Goal: Information Seeking & Learning: Learn about a topic

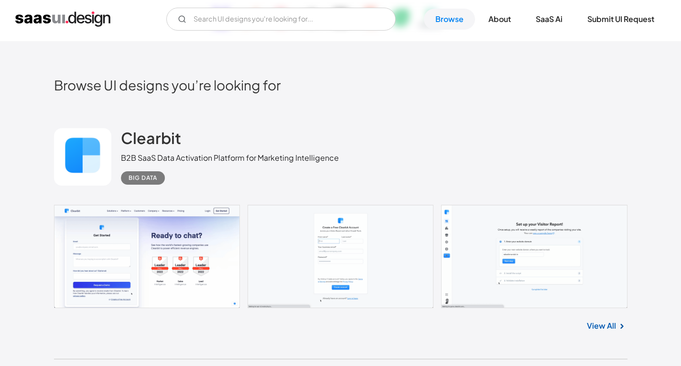
scroll to position [287, 0]
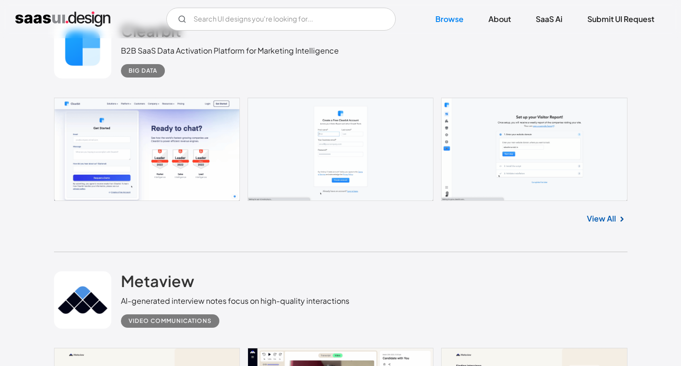
click at [148, 155] on link at bounding box center [341, 149] width 574 height 103
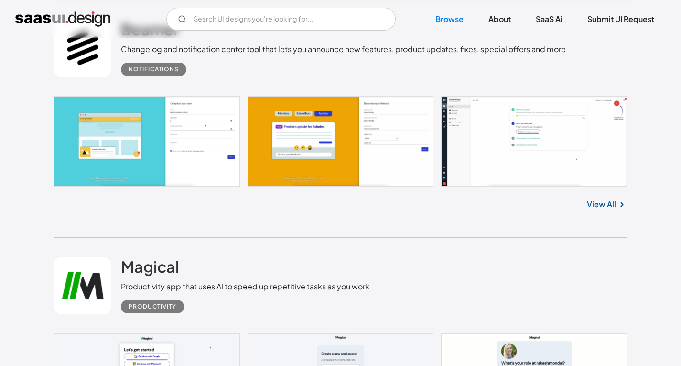
scroll to position [1004, 0]
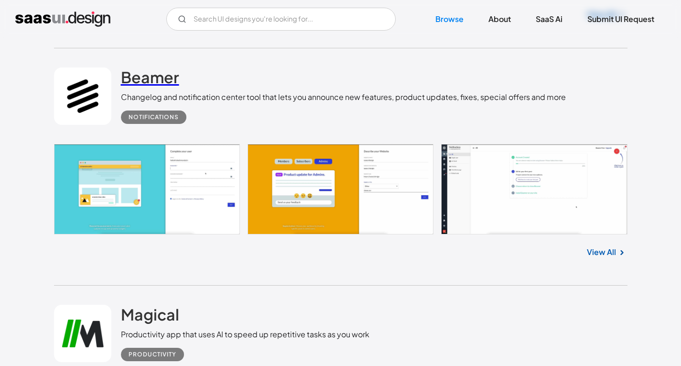
click at [148, 76] on h2 "Beamer" at bounding box center [150, 76] width 58 height 19
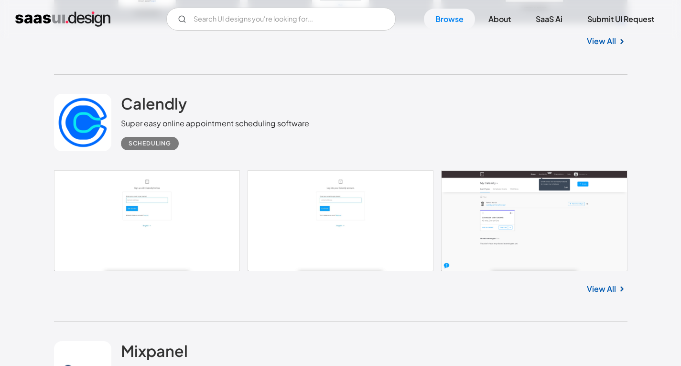
scroll to position [8749, 0]
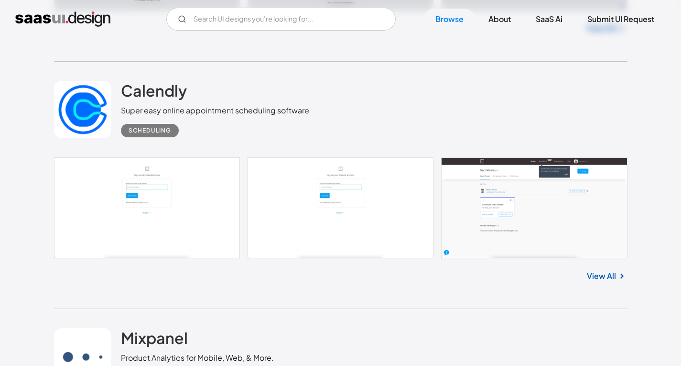
click at [168, 243] on link at bounding box center [341, 207] width 574 height 101
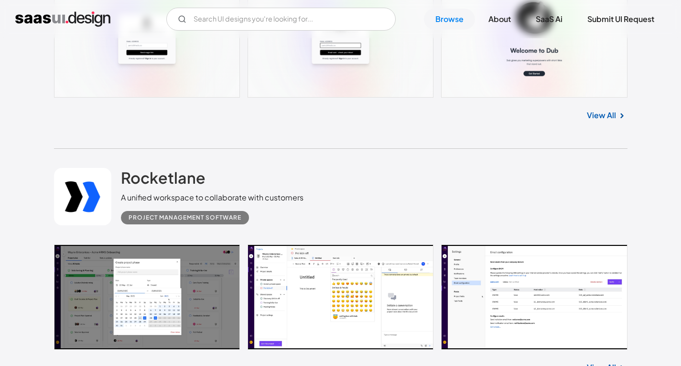
scroll to position [12478, 0]
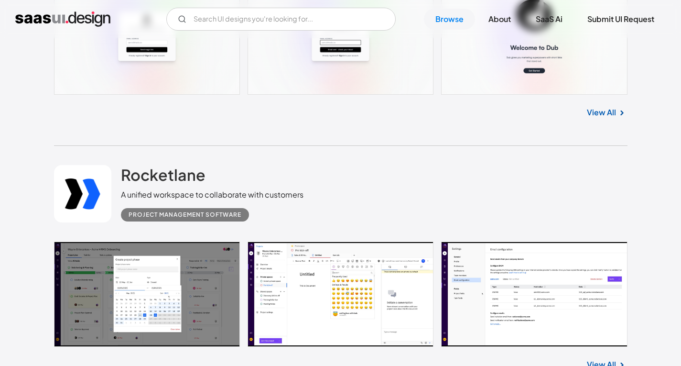
click at [197, 260] on link at bounding box center [341, 293] width 574 height 105
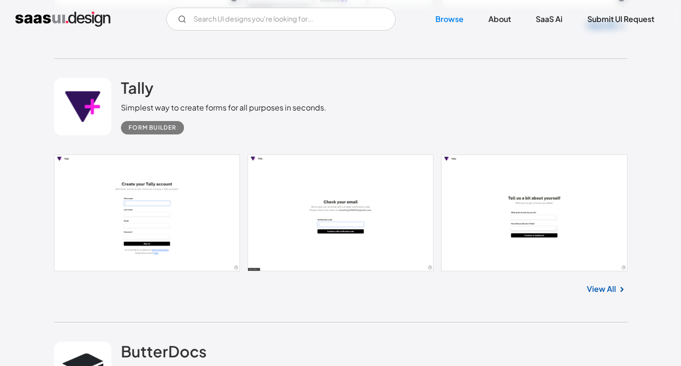
scroll to position [16685, 0]
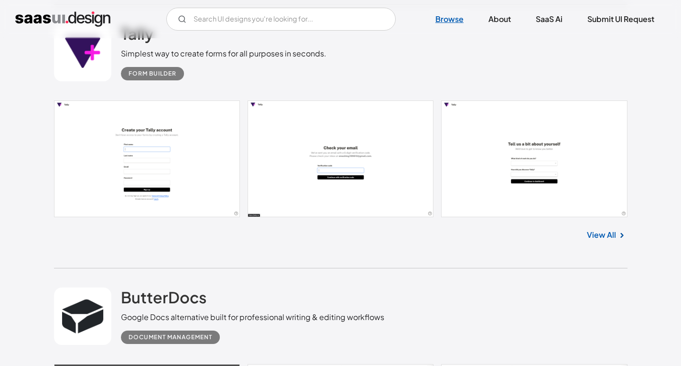
click at [451, 17] on link "Browse" at bounding box center [449, 19] width 51 height 21
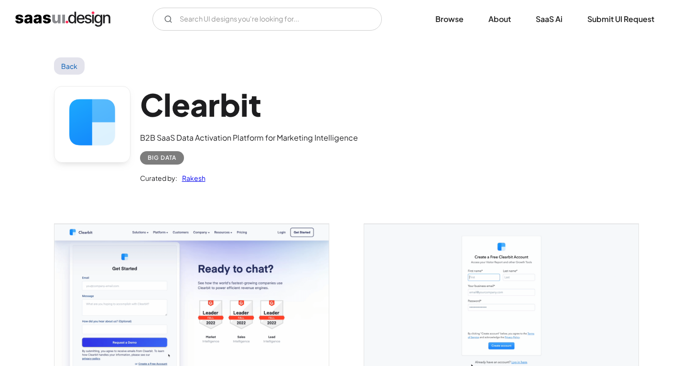
click at [277, 289] on img "open lightbox" at bounding box center [192, 300] width 274 height 152
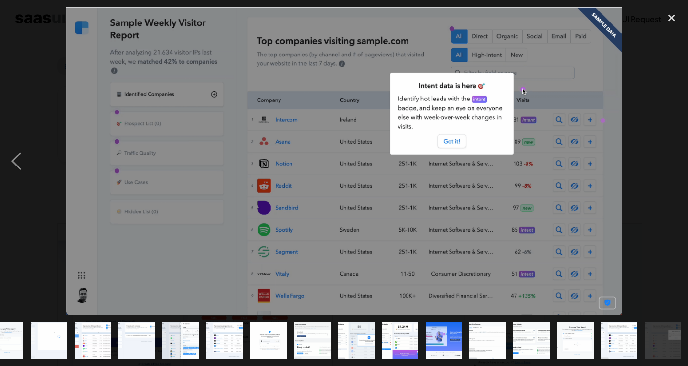
scroll to position [0, 109]
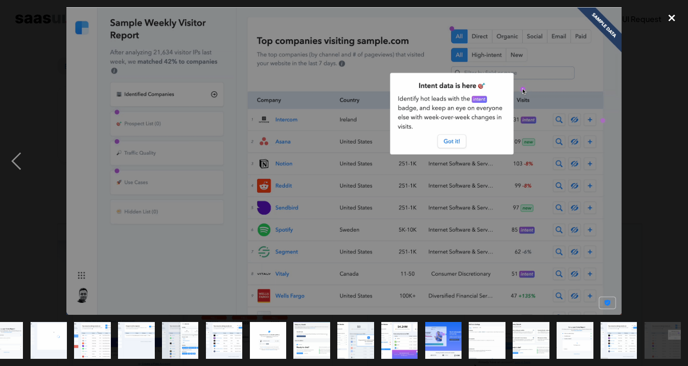
click at [671, 21] on div "close lightbox" at bounding box center [672, 17] width 33 height 21
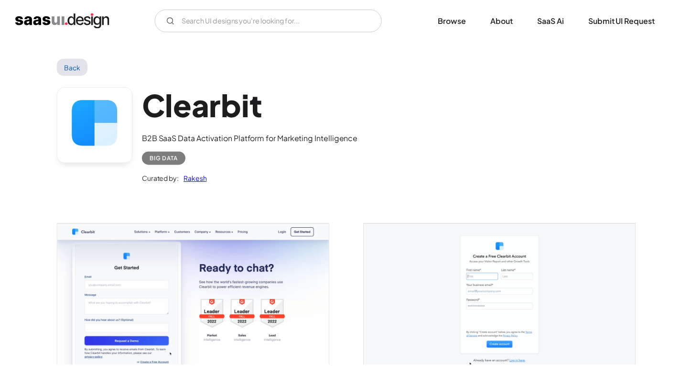
scroll to position [0, 0]
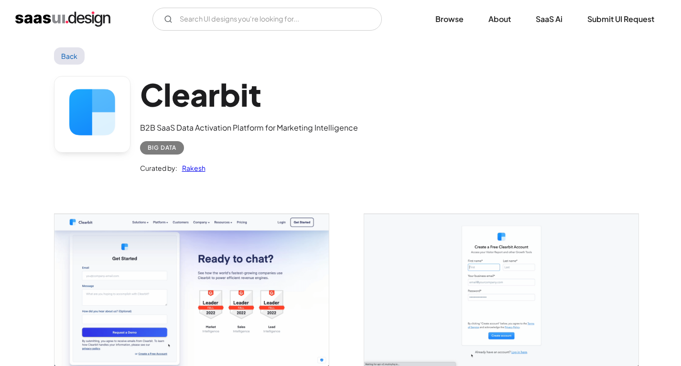
click at [65, 58] on link "Back" at bounding box center [69, 55] width 31 height 17
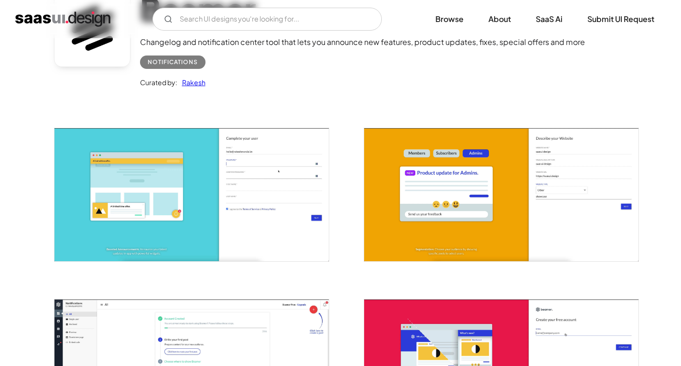
scroll to position [239, 0]
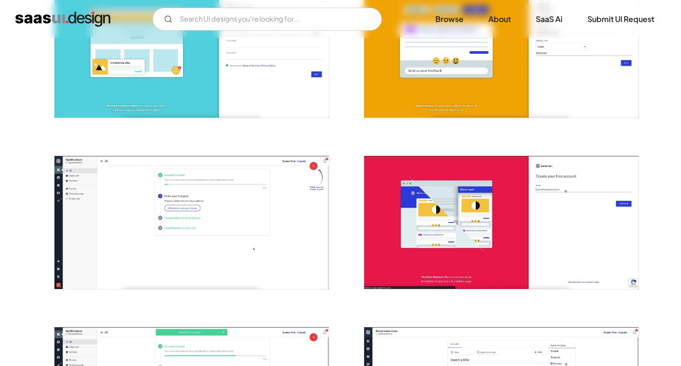
click at [226, 180] on img "open lightbox" at bounding box center [192, 222] width 274 height 133
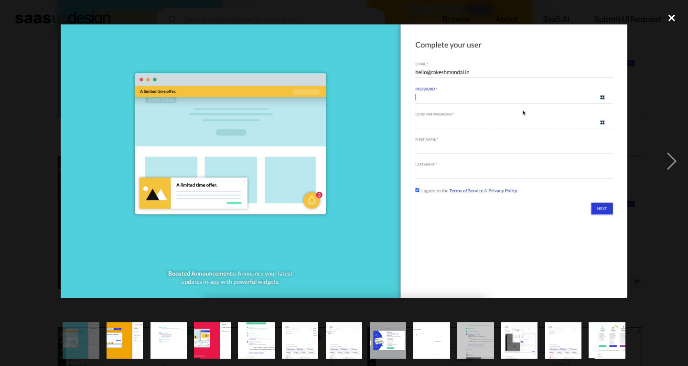
click at [675, 22] on div "close lightbox" at bounding box center [672, 17] width 33 height 21
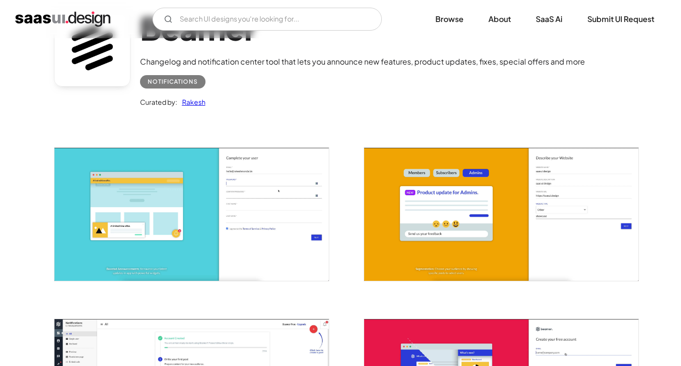
scroll to position [0, 0]
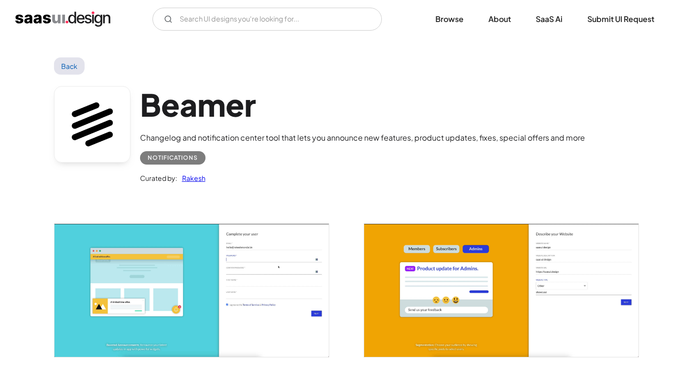
click at [74, 65] on link "Back" at bounding box center [69, 65] width 31 height 17
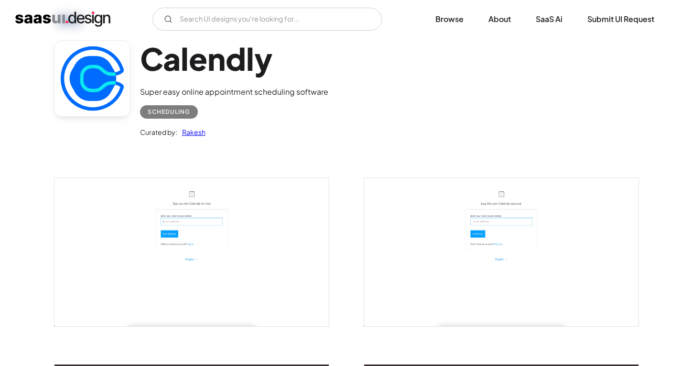
scroll to position [96, 0]
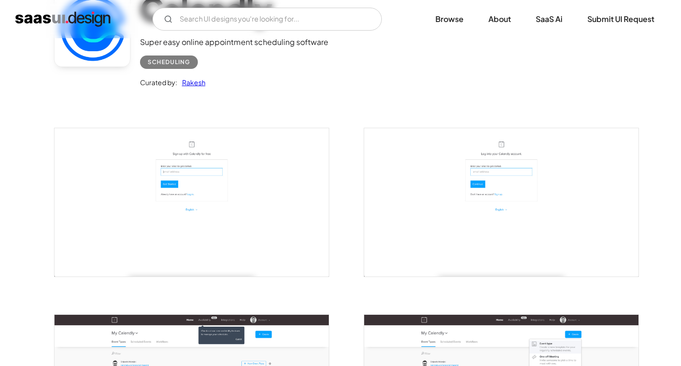
click at [212, 198] on img "open lightbox" at bounding box center [192, 202] width 274 height 148
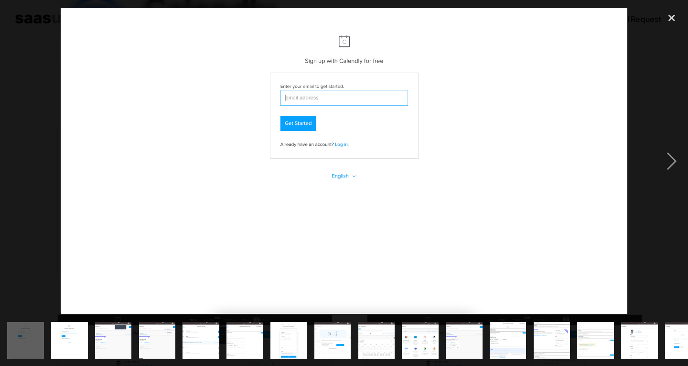
click at [651, 156] on div at bounding box center [344, 160] width 688 height 307
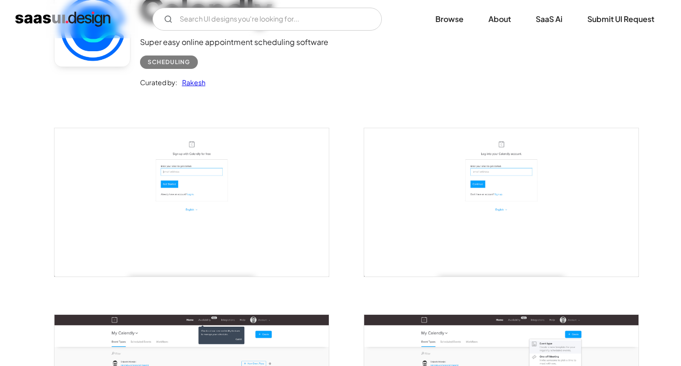
click at [547, 167] on img "open lightbox" at bounding box center [501, 202] width 274 height 148
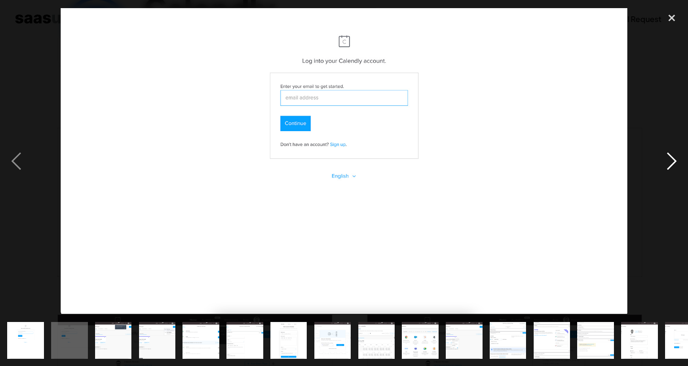
click at [676, 160] on div "next image" at bounding box center [672, 160] width 33 height 307
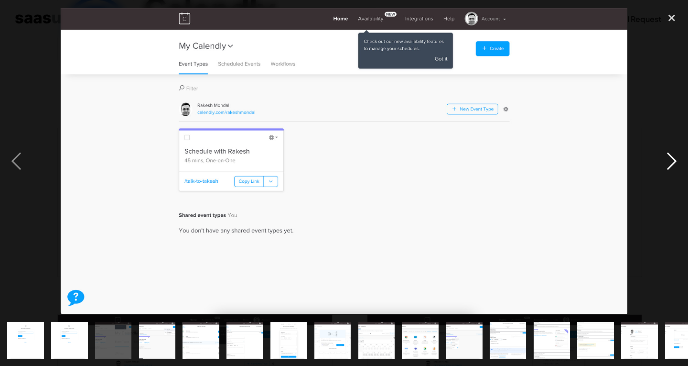
click at [676, 160] on div "next image" at bounding box center [672, 160] width 33 height 307
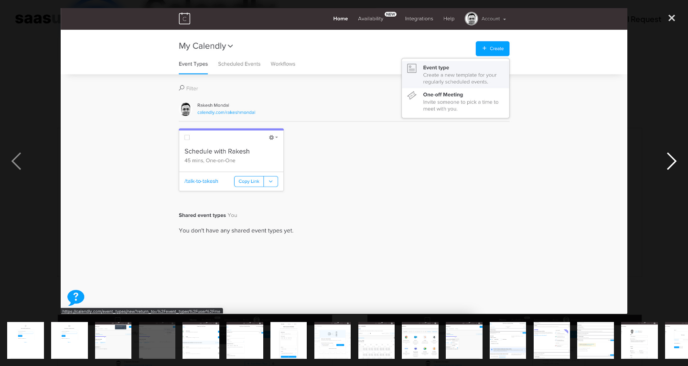
click at [676, 160] on div "next image" at bounding box center [672, 160] width 33 height 307
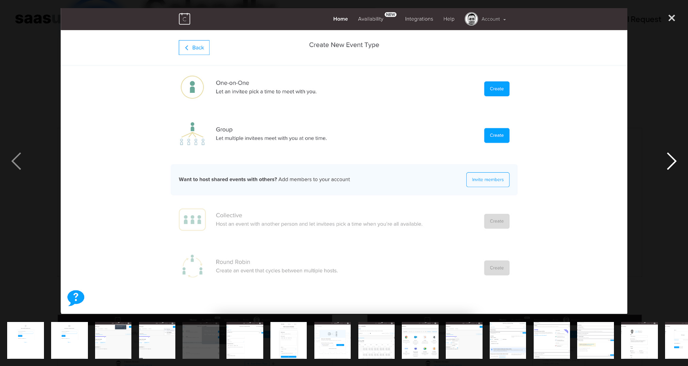
click at [676, 160] on div "next image" at bounding box center [672, 160] width 33 height 307
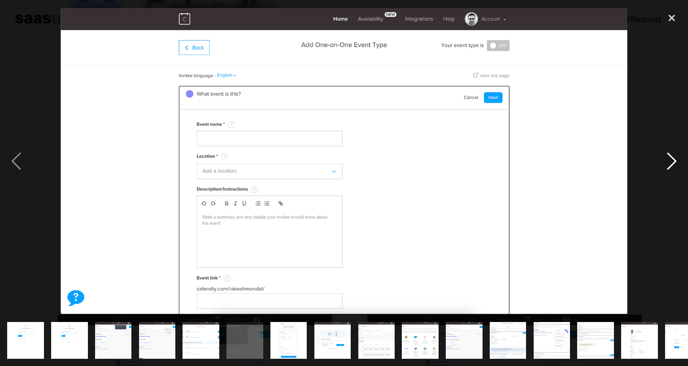
click at [676, 160] on div "next image" at bounding box center [672, 160] width 33 height 307
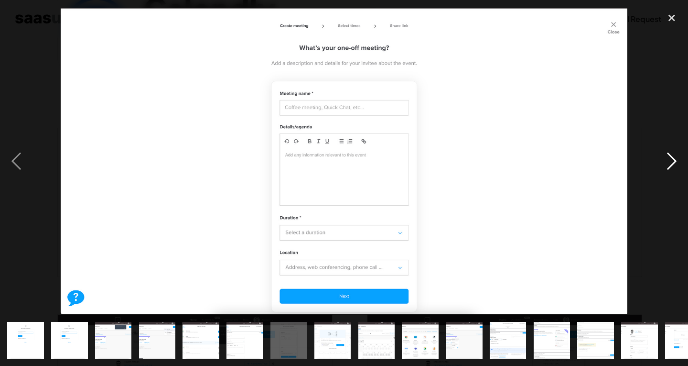
click at [676, 160] on div "next image" at bounding box center [672, 160] width 33 height 307
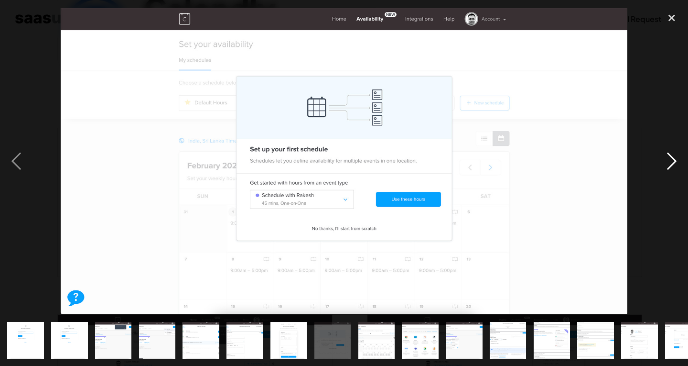
click at [676, 160] on div "next image" at bounding box center [672, 160] width 33 height 307
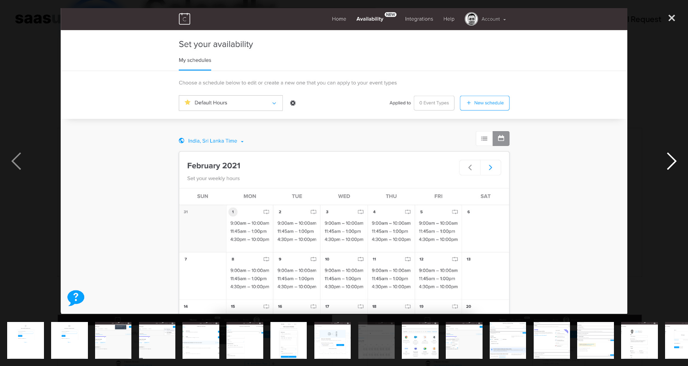
click at [676, 160] on div "next image" at bounding box center [672, 160] width 33 height 307
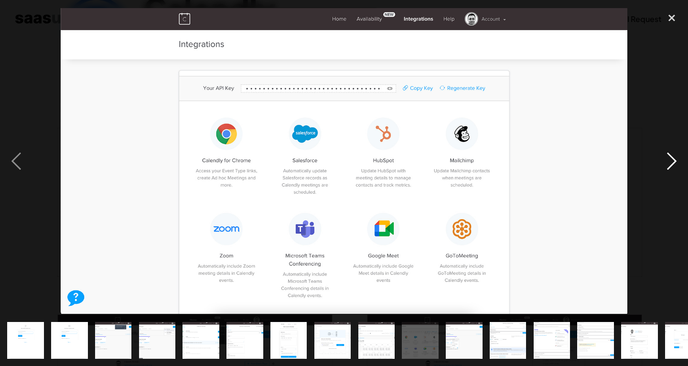
click at [676, 160] on div "next image" at bounding box center [672, 160] width 33 height 307
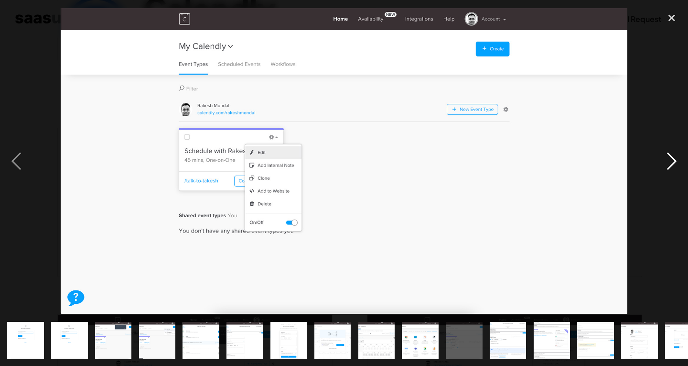
click at [676, 160] on div "next image" at bounding box center [672, 160] width 33 height 307
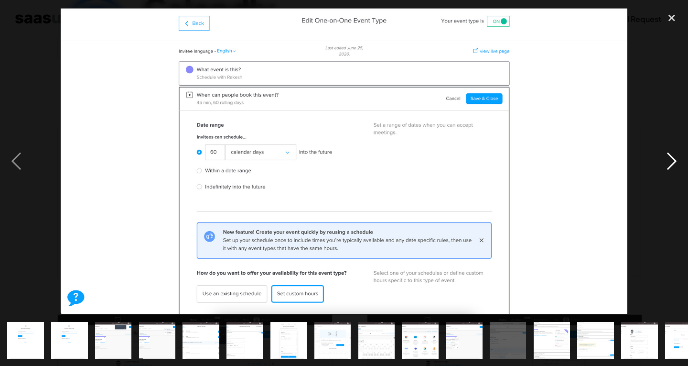
click at [676, 160] on div "next image" at bounding box center [672, 160] width 33 height 307
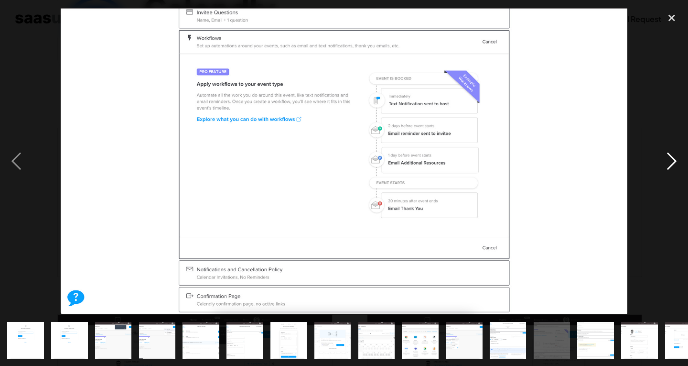
click at [676, 160] on div "next image" at bounding box center [672, 160] width 33 height 307
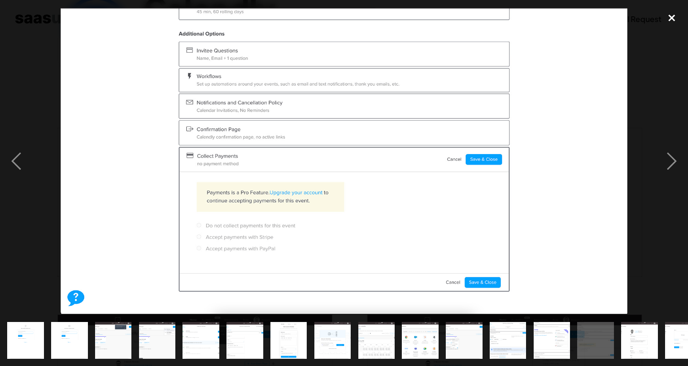
click at [667, 24] on div "close lightbox" at bounding box center [672, 17] width 33 height 21
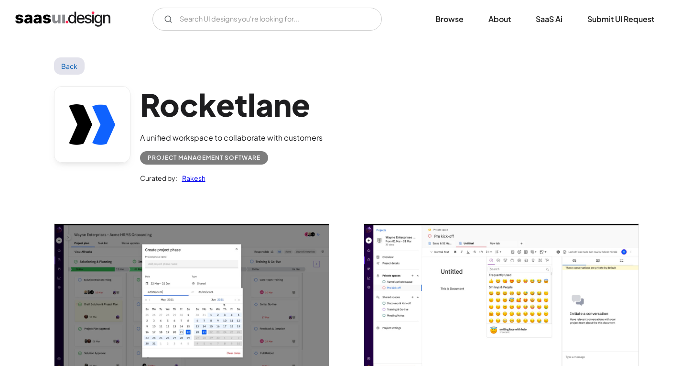
click at [195, 259] on img "open lightbox" at bounding box center [192, 301] width 274 height 154
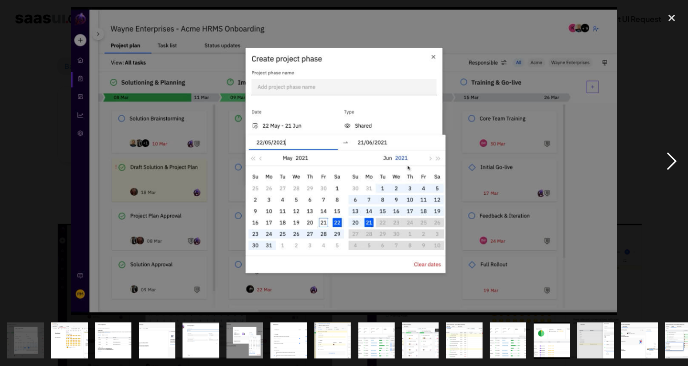
click at [667, 152] on div "next image" at bounding box center [672, 160] width 33 height 307
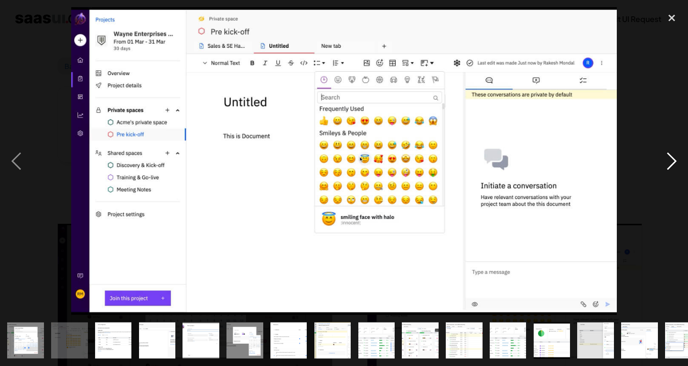
click at [668, 152] on div "next image" at bounding box center [672, 160] width 33 height 307
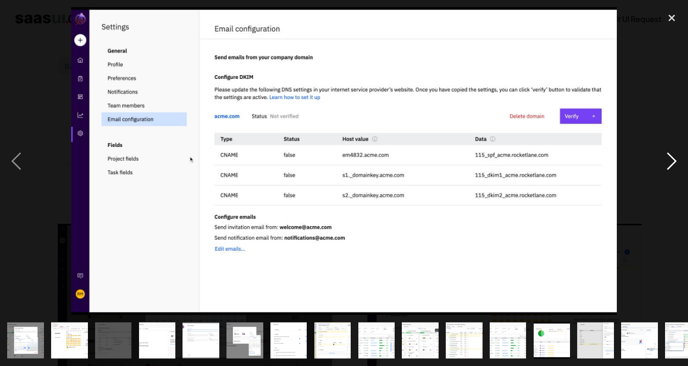
click at [668, 152] on div "next image" at bounding box center [672, 160] width 33 height 307
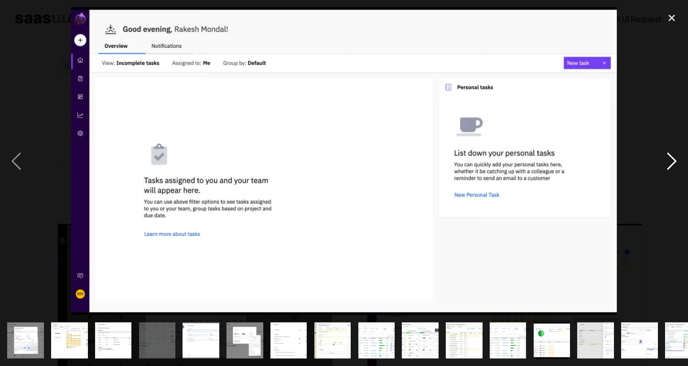
click at [668, 152] on div "next image" at bounding box center [672, 160] width 33 height 307
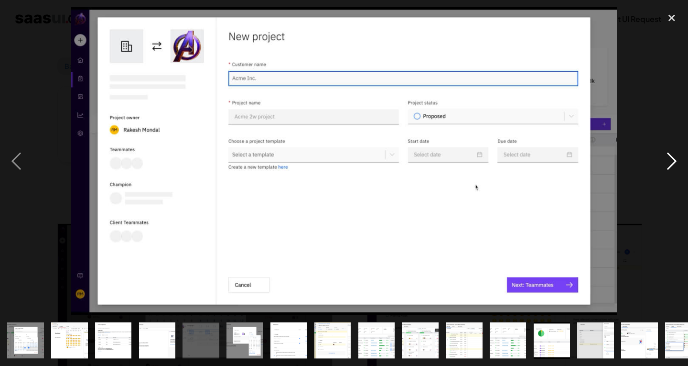
click at [668, 152] on div "next image" at bounding box center [672, 160] width 33 height 307
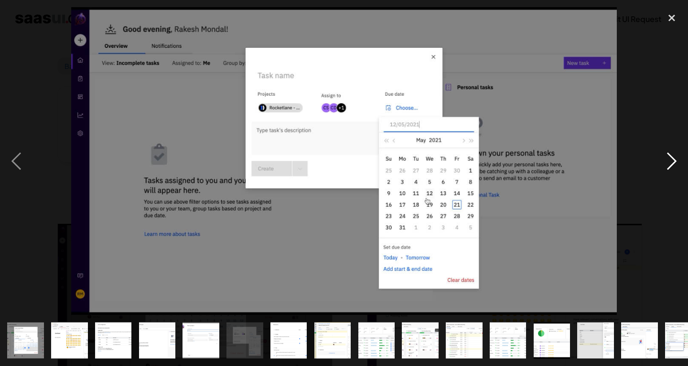
click at [668, 152] on div "next image" at bounding box center [672, 160] width 33 height 307
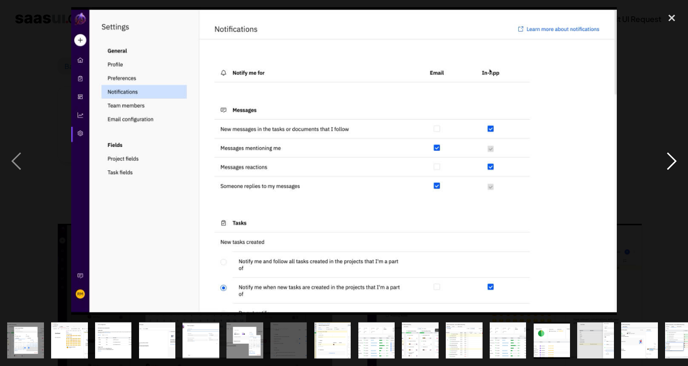
click at [668, 152] on div "next image" at bounding box center [672, 160] width 33 height 307
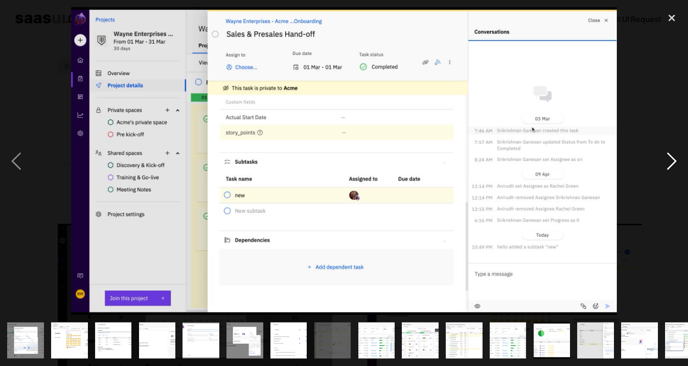
click at [668, 152] on div "next image" at bounding box center [672, 160] width 33 height 307
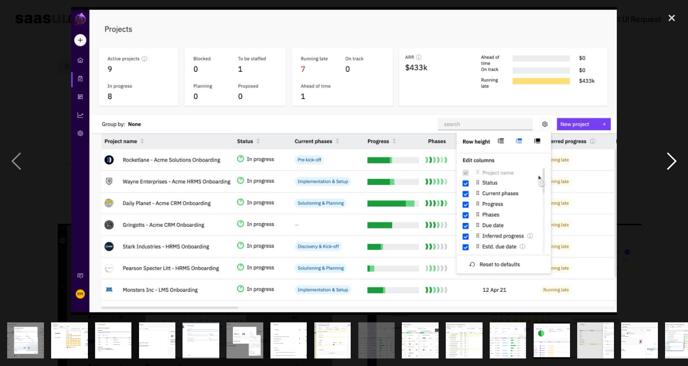
click at [668, 152] on div "next image" at bounding box center [672, 160] width 33 height 307
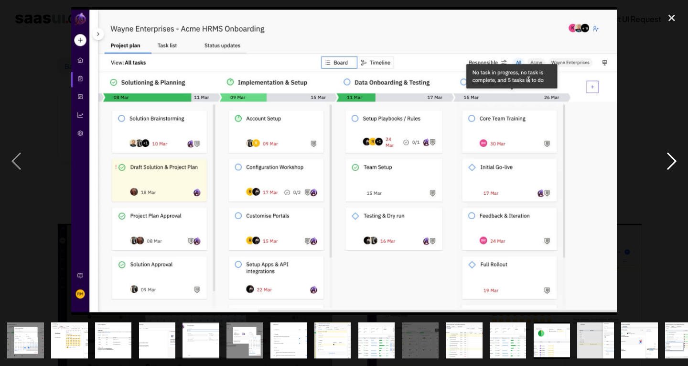
click at [668, 152] on div "next image" at bounding box center [672, 160] width 33 height 307
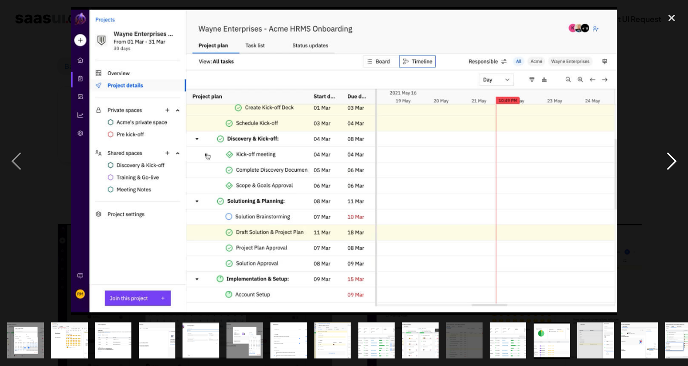
click at [668, 152] on div "next image" at bounding box center [672, 160] width 33 height 307
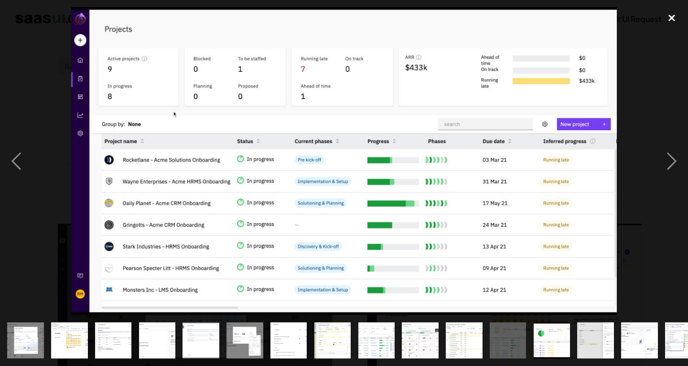
click at [673, 19] on div "close lightbox" at bounding box center [672, 17] width 33 height 21
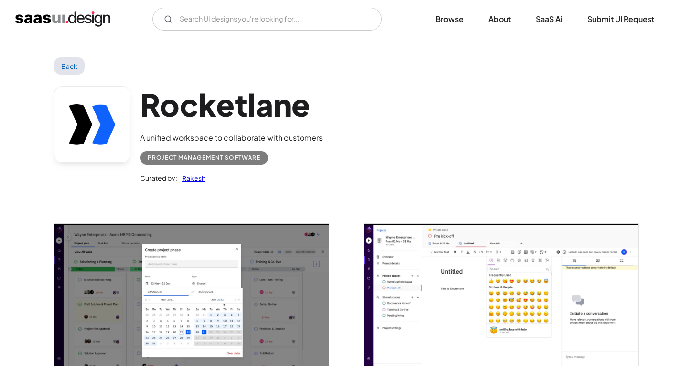
click at [69, 69] on link "Back" at bounding box center [69, 65] width 31 height 17
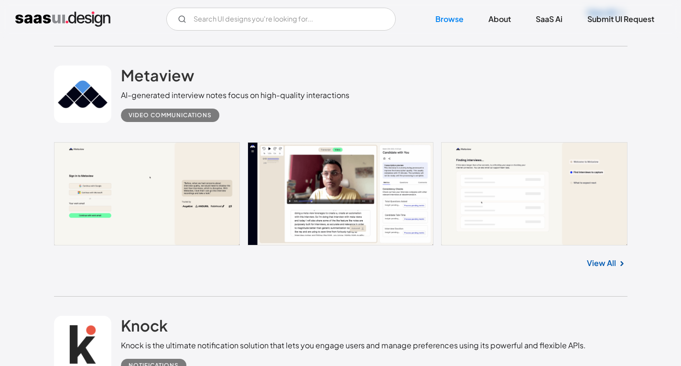
scroll to position [574, 0]
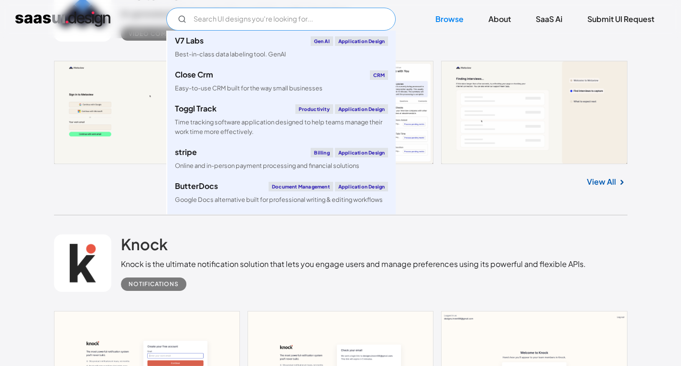
click at [243, 22] on input "Email Form" at bounding box center [280, 19] width 229 height 23
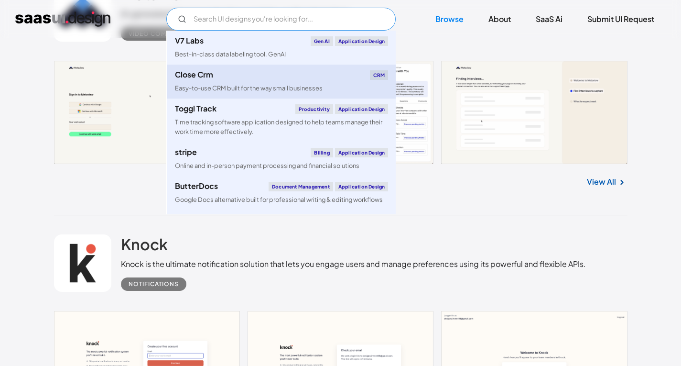
click at [233, 84] on div "Easy-to-use CRM built for the way small businesses" at bounding box center [249, 88] width 148 height 9
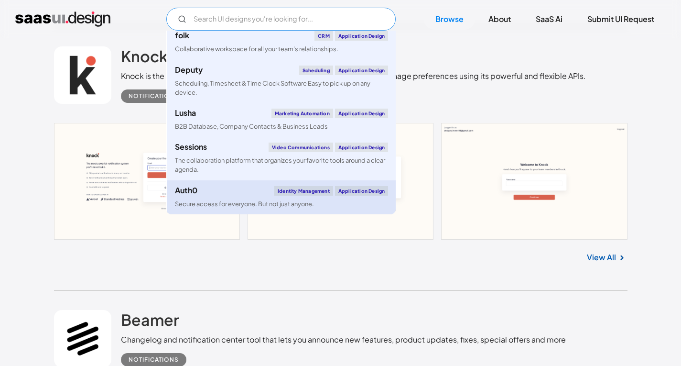
scroll to position [765, 0]
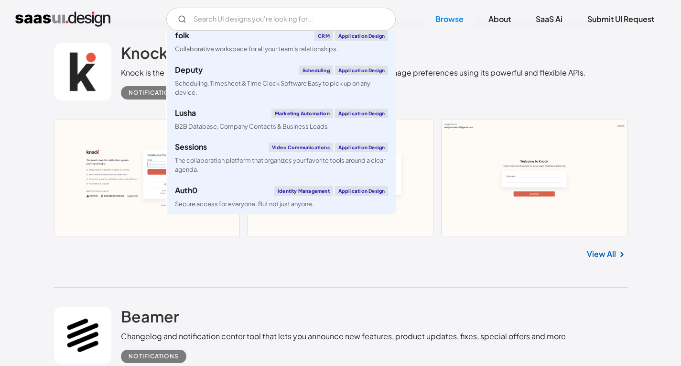
click at [381, 268] on div "Knock Knock is the ultimate notification solution that lets you engage users an…" at bounding box center [341, 155] width 574 height 263
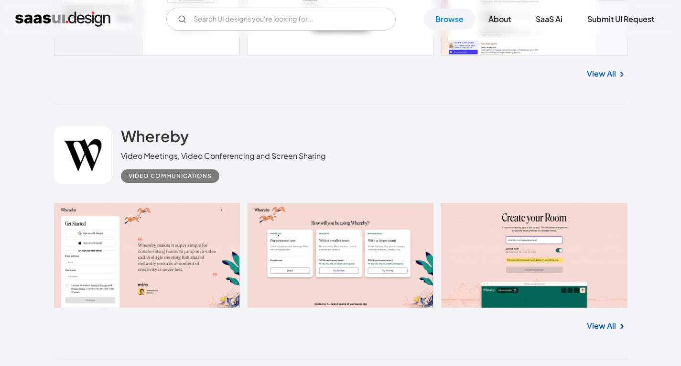
scroll to position [2056, 0]
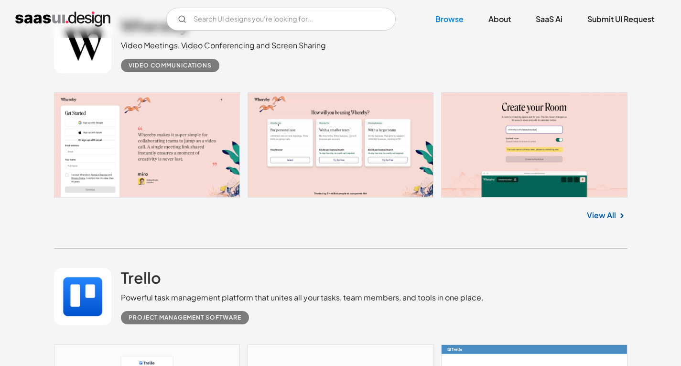
click at [163, 133] on link at bounding box center [341, 144] width 574 height 105
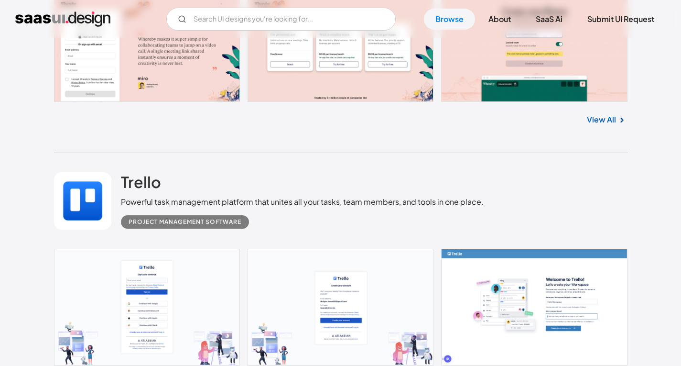
scroll to position [2295, 0]
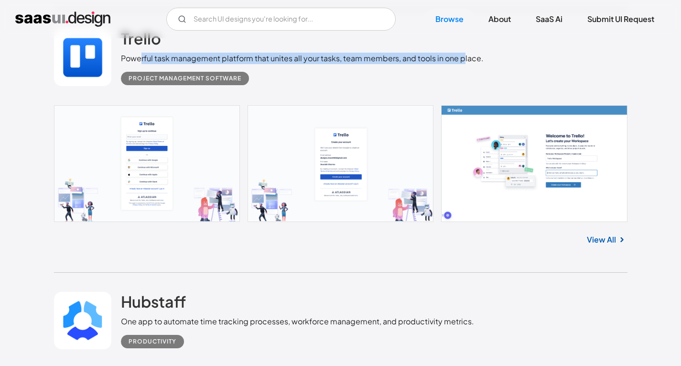
drag, startPoint x: 142, startPoint y: 62, endPoint x: 463, endPoint y: 62, distance: 321.8
click at [463, 62] on div "Powerful task management platform that unites all your tasks, team members, and…" at bounding box center [302, 58] width 363 height 11
click at [239, 126] on link at bounding box center [341, 163] width 574 height 117
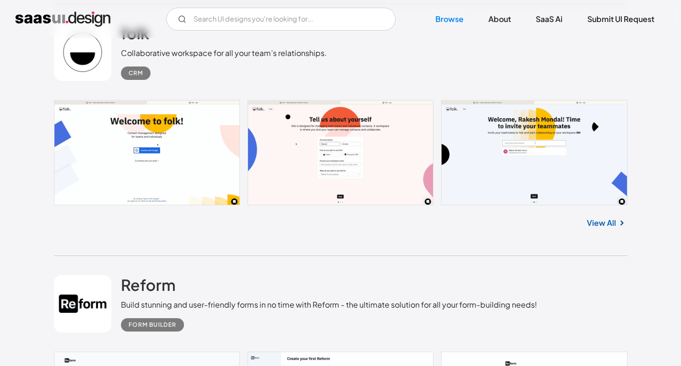
scroll to position [3012, 0]
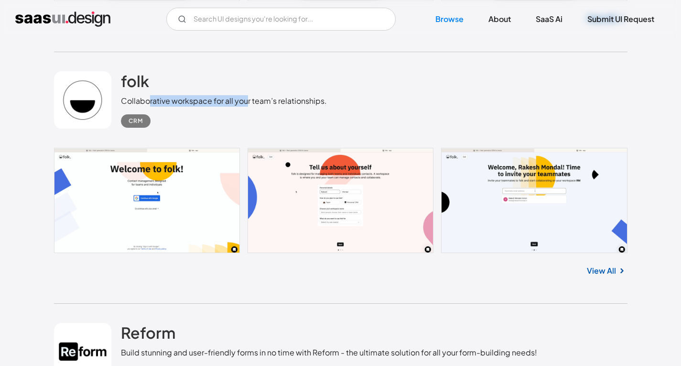
drag, startPoint x: 151, startPoint y: 103, endPoint x: 247, endPoint y: 100, distance: 96.6
click at [247, 100] on div "Collaborative workspace for all your team’s relationships." at bounding box center [224, 100] width 206 height 11
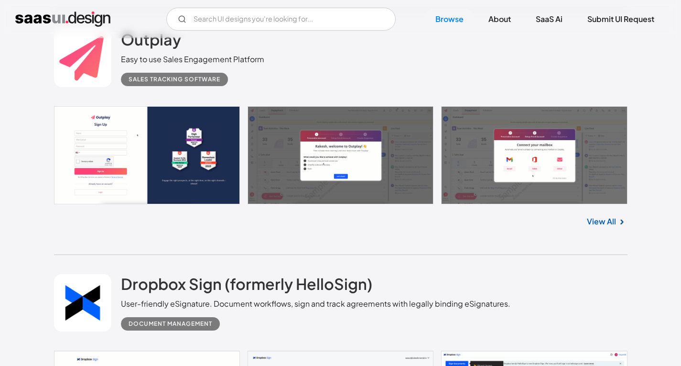
scroll to position [4542, 0]
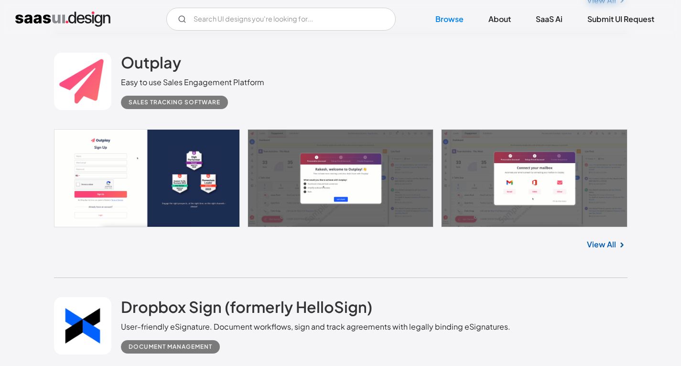
click at [163, 167] on link at bounding box center [341, 178] width 574 height 98
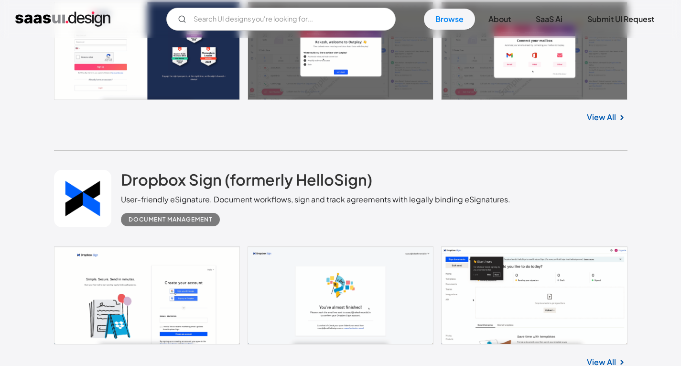
scroll to position [4733, 0]
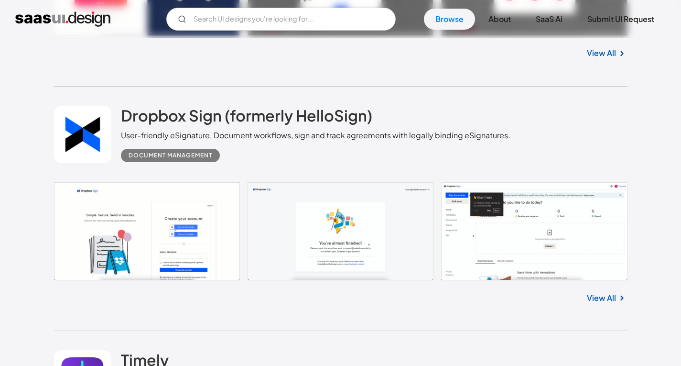
click at [209, 222] on link at bounding box center [341, 231] width 574 height 98
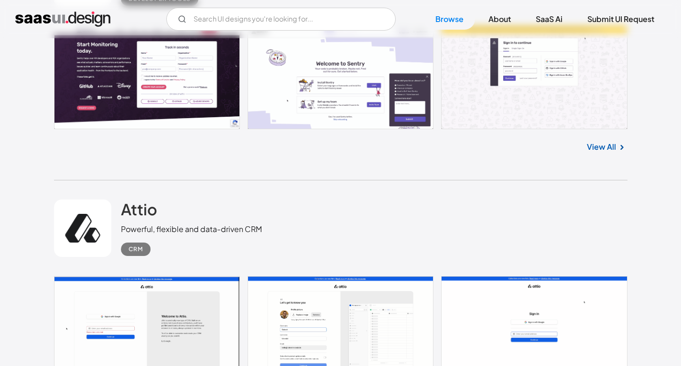
scroll to position [5976, 0]
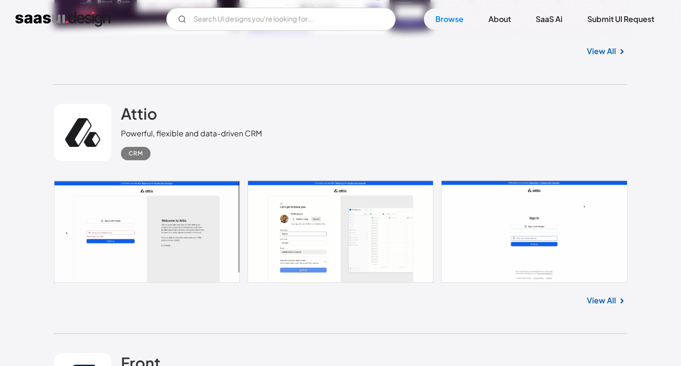
click at [206, 253] on link at bounding box center [341, 231] width 574 height 102
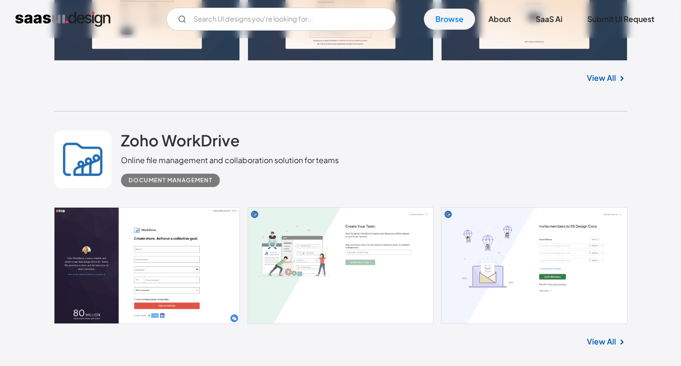
scroll to position [6454, 0]
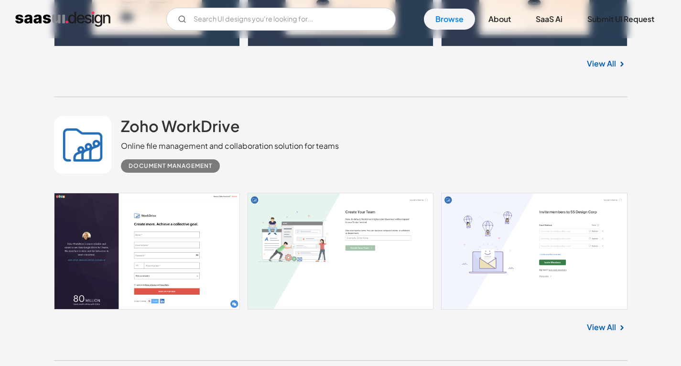
click at [161, 232] on link at bounding box center [341, 251] width 574 height 117
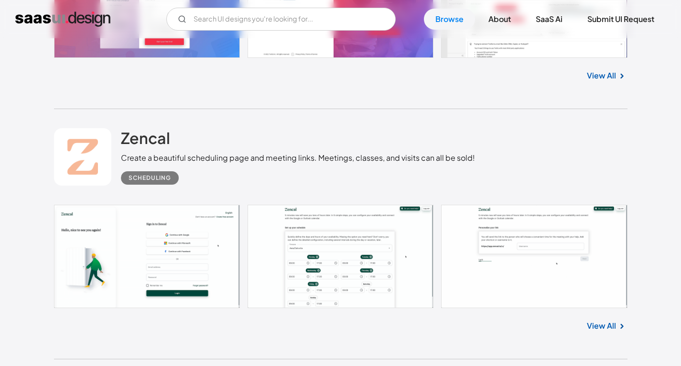
scroll to position [7697, 0]
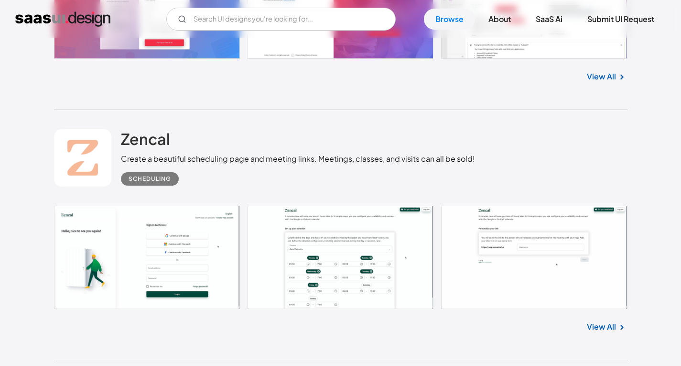
click at [181, 262] on link at bounding box center [341, 257] width 574 height 103
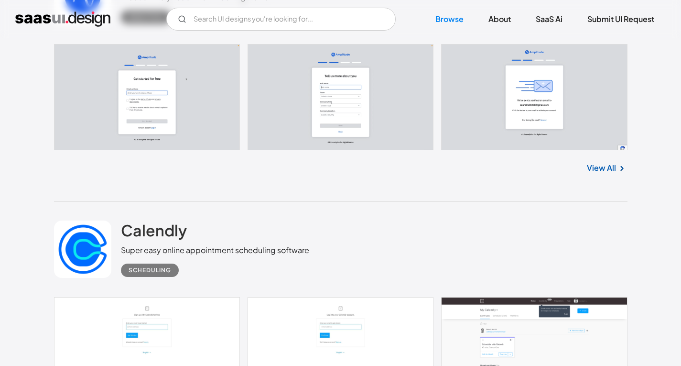
scroll to position [8606, 0]
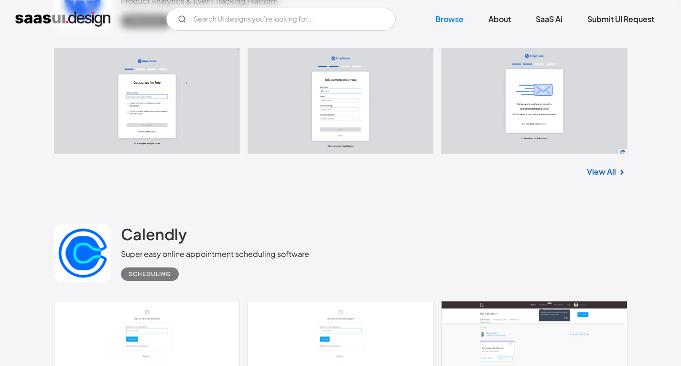
click at [153, 115] on link at bounding box center [341, 101] width 574 height 107
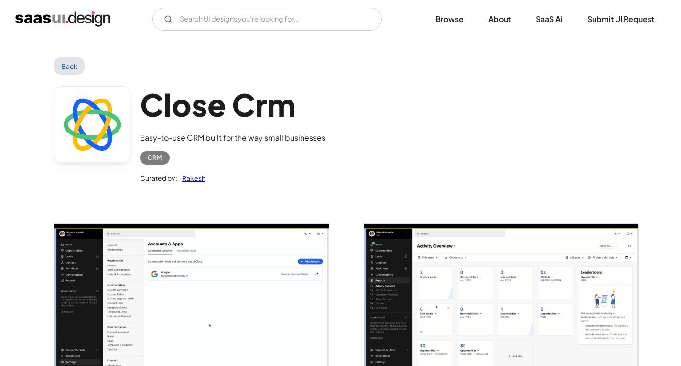
click at [73, 74] on link "Back" at bounding box center [69, 65] width 31 height 17
drag, startPoint x: 52, startPoint y: 53, endPoint x: 62, endPoint y: 55, distance: 9.8
click at [68, 70] on link "Back" at bounding box center [69, 65] width 31 height 17
click at [76, 65] on link "Back" at bounding box center [69, 65] width 31 height 17
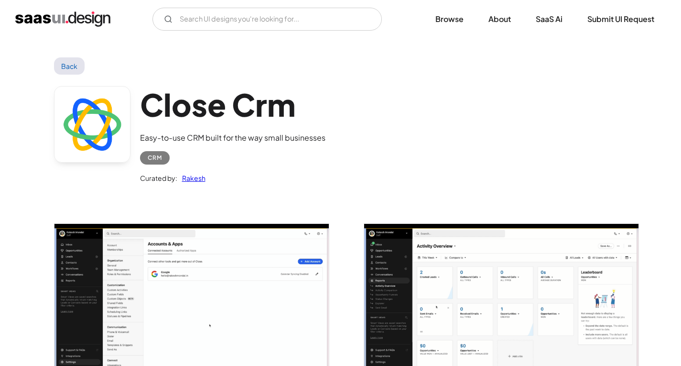
click at [68, 66] on link "Back" at bounding box center [69, 65] width 31 height 17
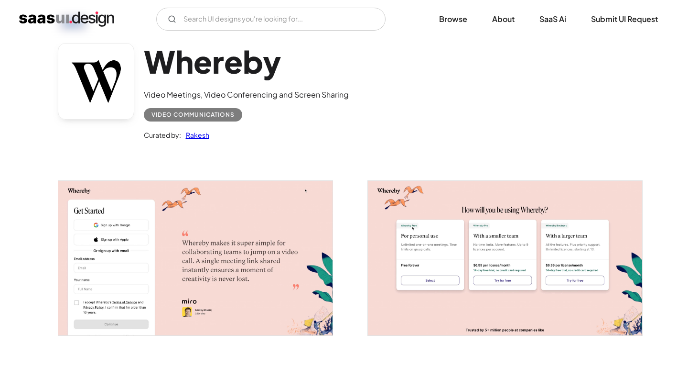
scroll to position [96, 0]
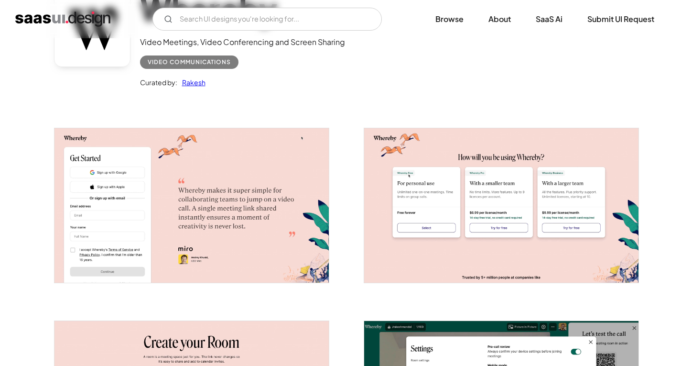
click at [214, 224] on img "open lightbox" at bounding box center [192, 205] width 274 height 154
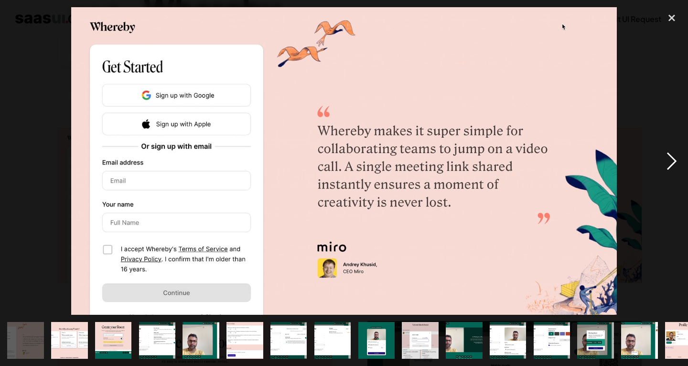
click at [681, 164] on div "next image" at bounding box center [672, 160] width 33 height 307
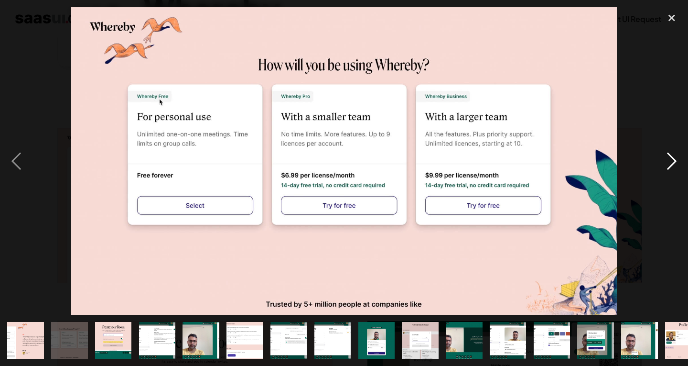
click at [676, 164] on div "next image" at bounding box center [672, 160] width 33 height 307
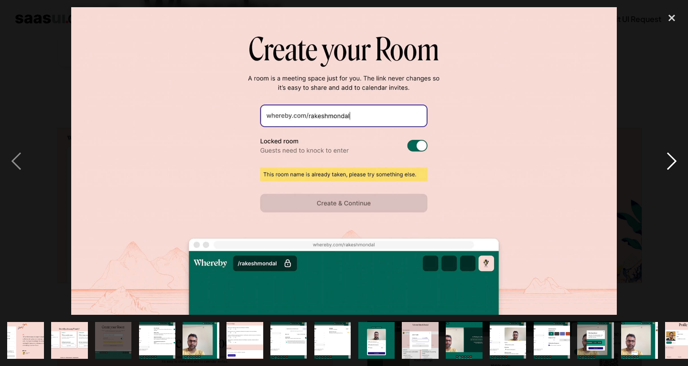
click at [676, 164] on div "next image" at bounding box center [672, 160] width 33 height 307
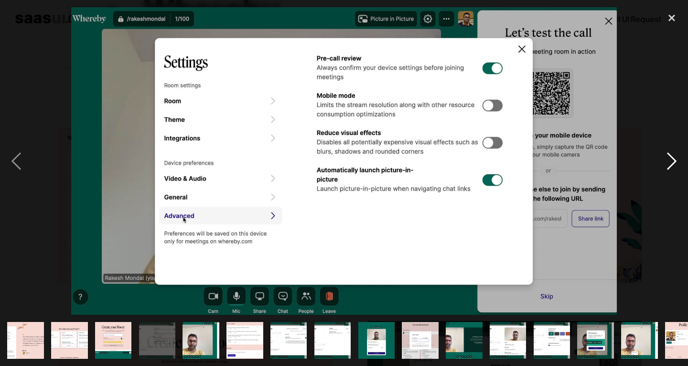
click at [676, 164] on div "next image" at bounding box center [672, 160] width 33 height 307
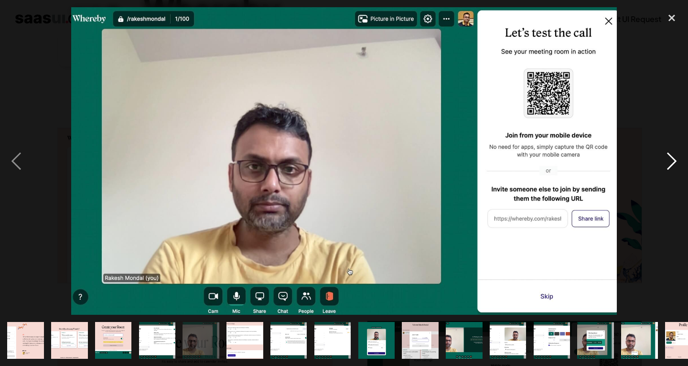
click at [676, 164] on div "next image" at bounding box center [672, 160] width 33 height 307
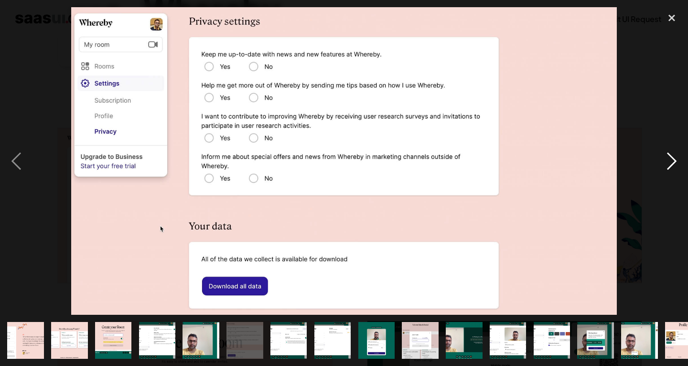
click at [676, 164] on div "next image" at bounding box center [672, 160] width 33 height 307
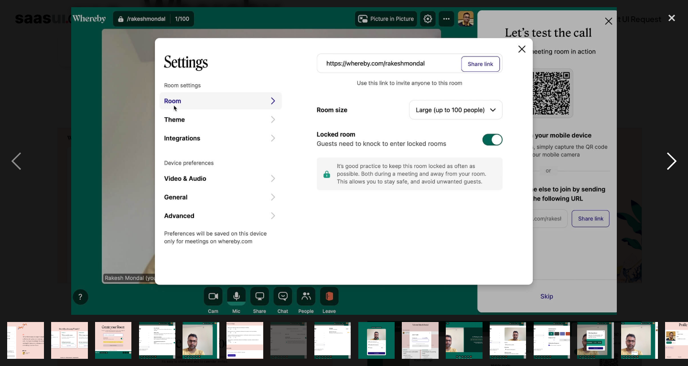
click at [676, 164] on div "next image" at bounding box center [672, 160] width 33 height 307
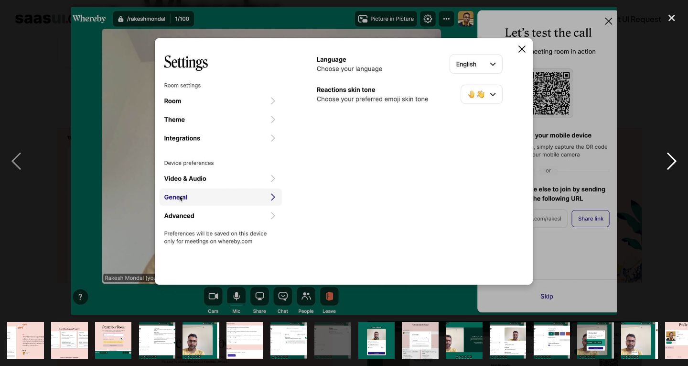
click at [676, 164] on div "next image" at bounding box center [672, 160] width 33 height 307
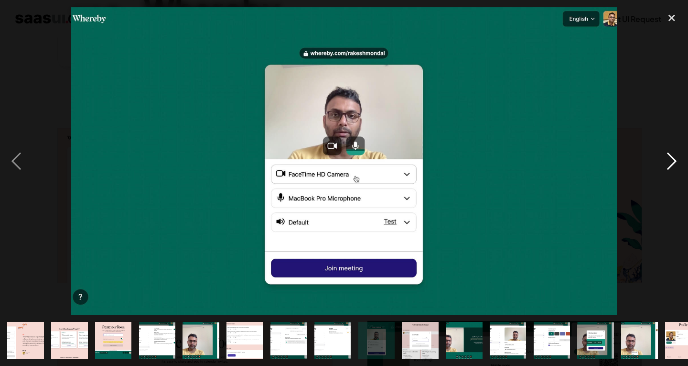
click at [676, 164] on div "next image" at bounding box center [672, 160] width 33 height 307
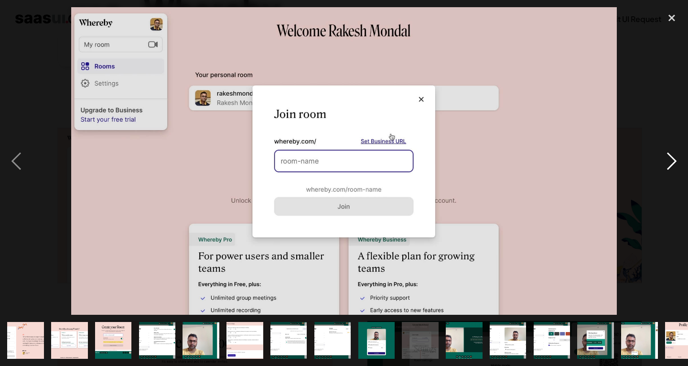
click at [676, 164] on div "next image" at bounding box center [672, 160] width 33 height 307
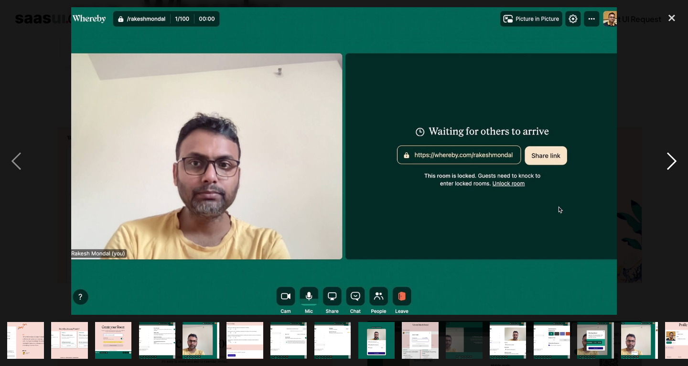
click at [676, 164] on div "next image" at bounding box center [672, 160] width 33 height 307
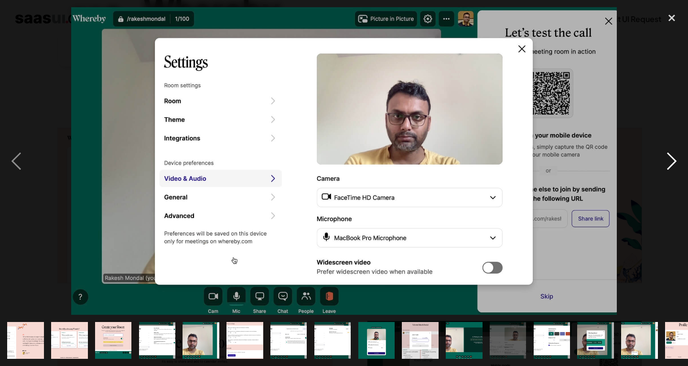
click at [676, 164] on div "next image" at bounding box center [672, 160] width 33 height 307
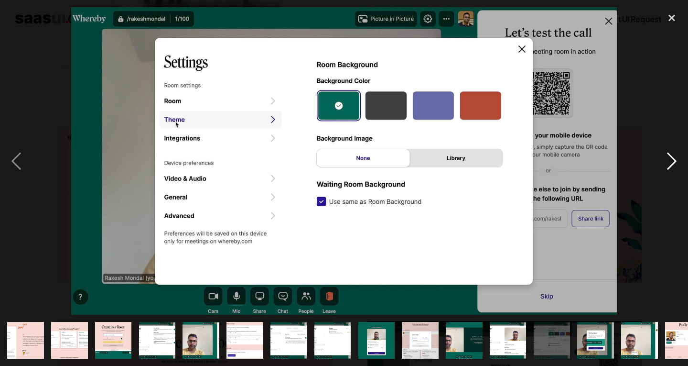
click at [676, 164] on div "next image" at bounding box center [672, 160] width 33 height 307
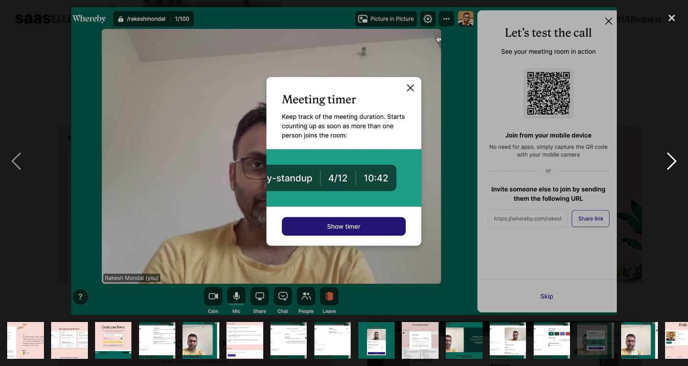
click at [676, 164] on div "next image" at bounding box center [672, 160] width 33 height 307
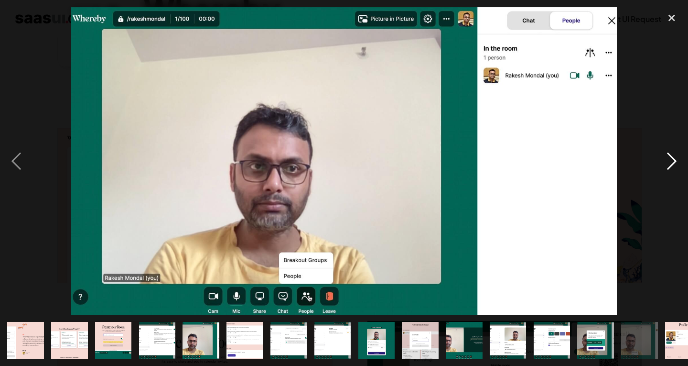
click at [676, 164] on div "next image" at bounding box center [672, 160] width 33 height 307
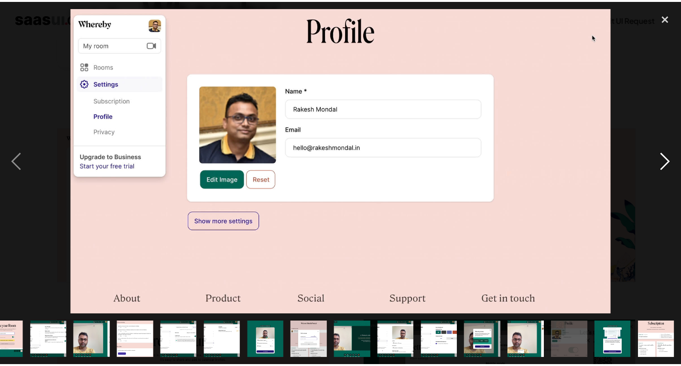
scroll to position [0, 109]
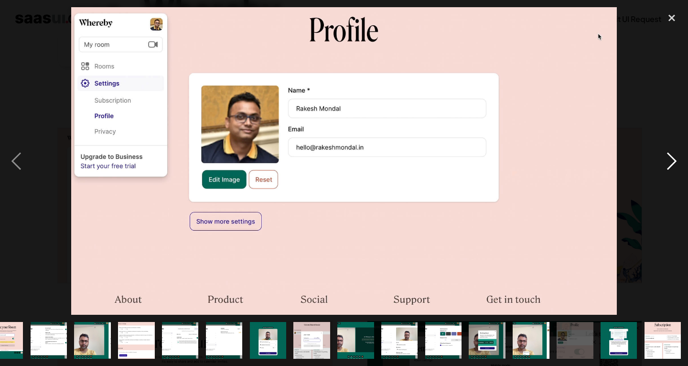
click at [676, 164] on div "next image" at bounding box center [672, 160] width 33 height 307
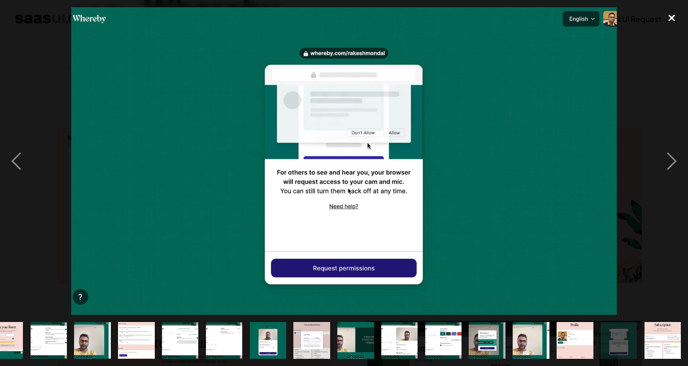
click at [676, 24] on div "close lightbox" at bounding box center [672, 17] width 33 height 21
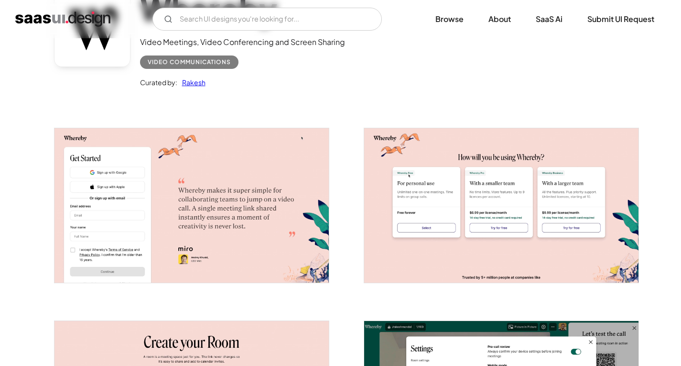
scroll to position [0, 0]
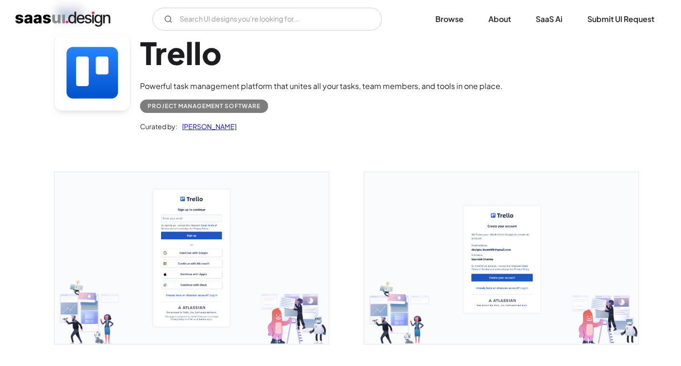
scroll to position [143, 0]
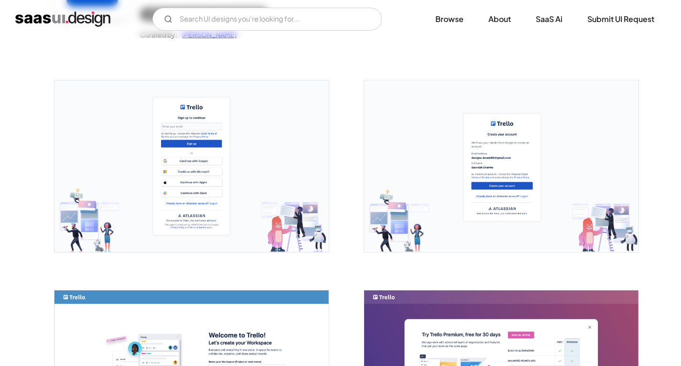
click at [240, 174] on img "open lightbox" at bounding box center [192, 166] width 274 height 172
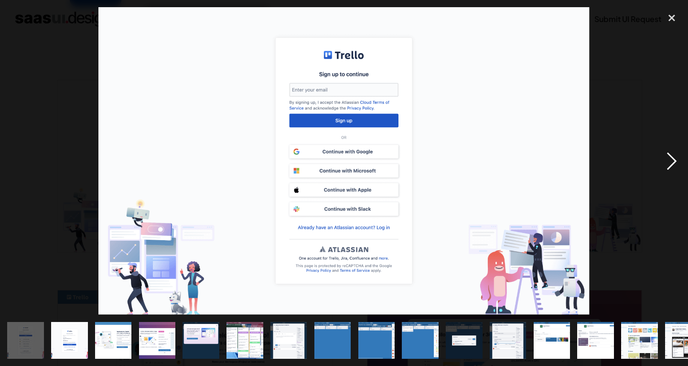
click at [672, 157] on div "next image" at bounding box center [672, 160] width 33 height 307
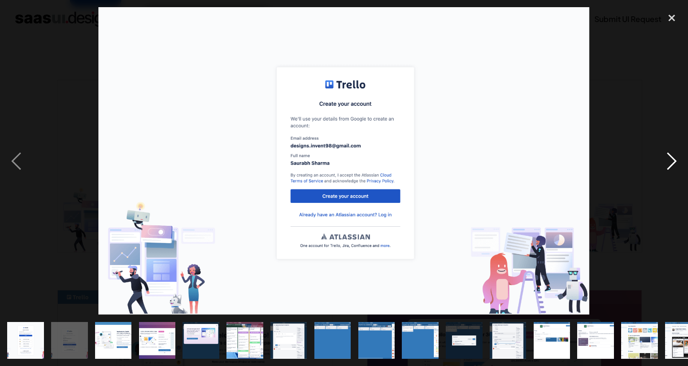
click at [672, 157] on div "next image" at bounding box center [672, 160] width 33 height 307
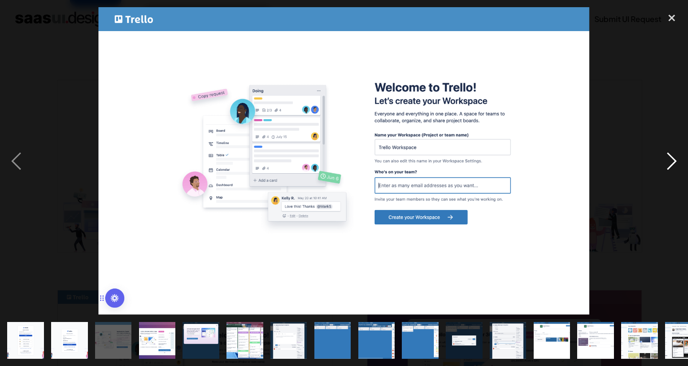
click at [672, 157] on div "next image" at bounding box center [672, 160] width 33 height 307
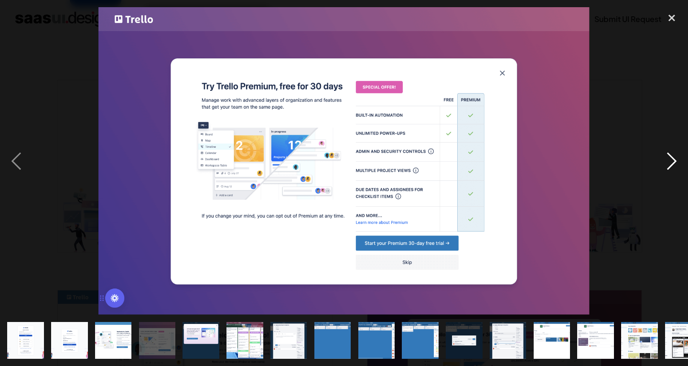
click at [672, 157] on div "next image" at bounding box center [672, 160] width 33 height 307
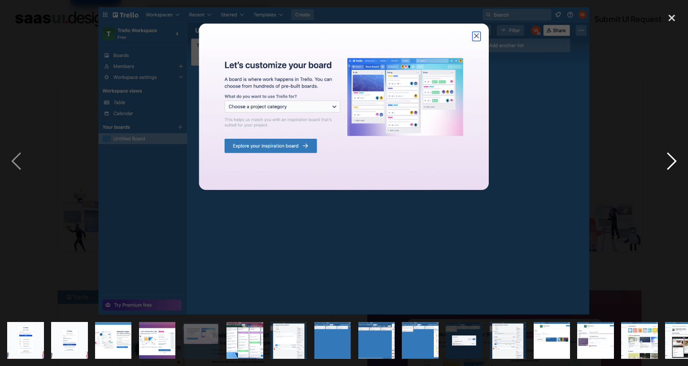
click at [672, 157] on div "next image" at bounding box center [672, 160] width 33 height 307
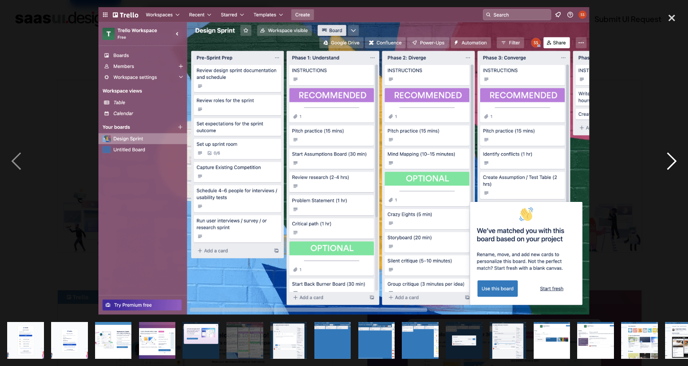
click at [672, 157] on div "next image" at bounding box center [672, 160] width 33 height 307
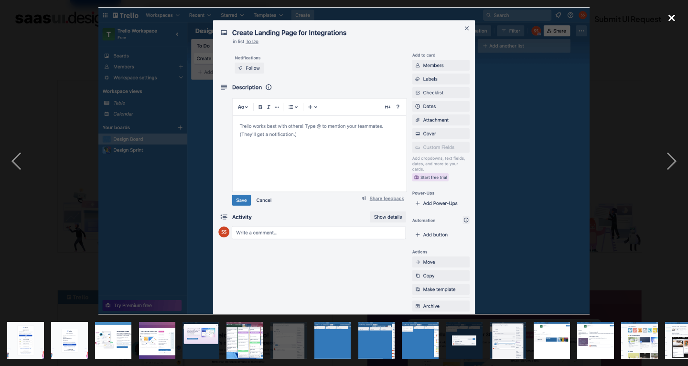
click at [666, 23] on div "close lightbox" at bounding box center [672, 17] width 33 height 21
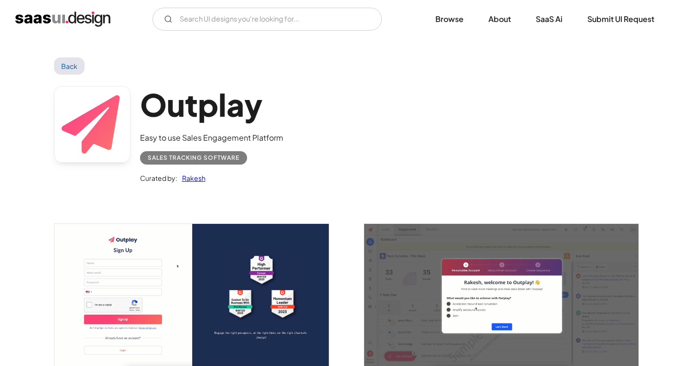
click at [212, 255] on img "open lightbox" at bounding box center [192, 295] width 274 height 143
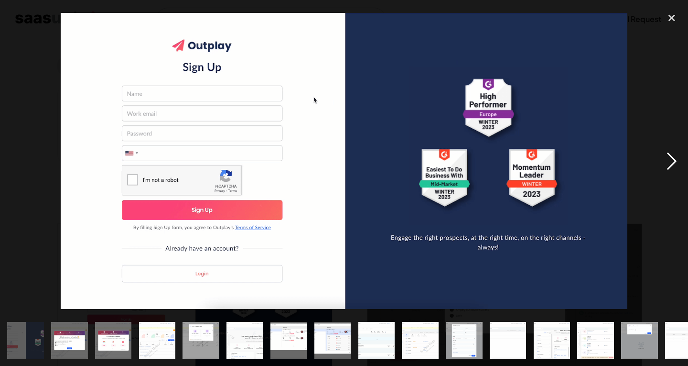
click at [666, 163] on div "next image" at bounding box center [672, 160] width 33 height 307
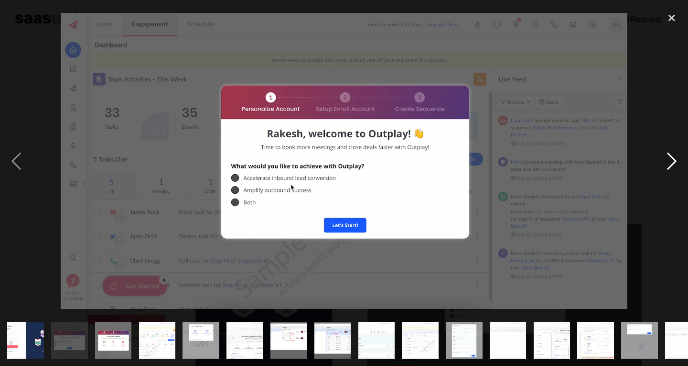
click at [666, 163] on div "next image" at bounding box center [672, 160] width 33 height 307
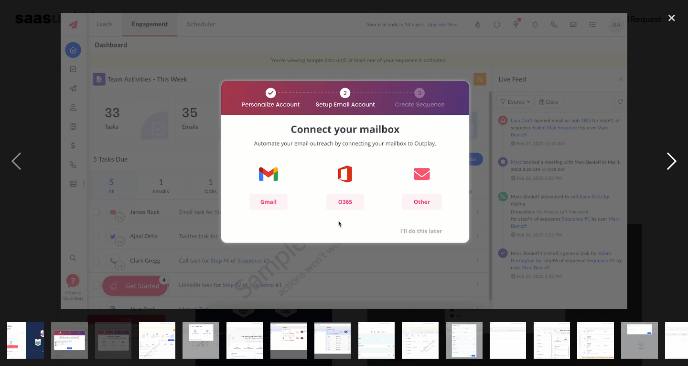
click at [666, 163] on div "next image" at bounding box center [672, 160] width 33 height 307
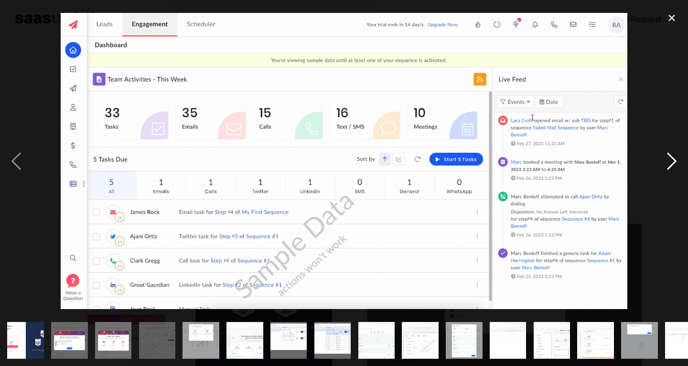
click at [666, 163] on div "next image" at bounding box center [672, 160] width 33 height 307
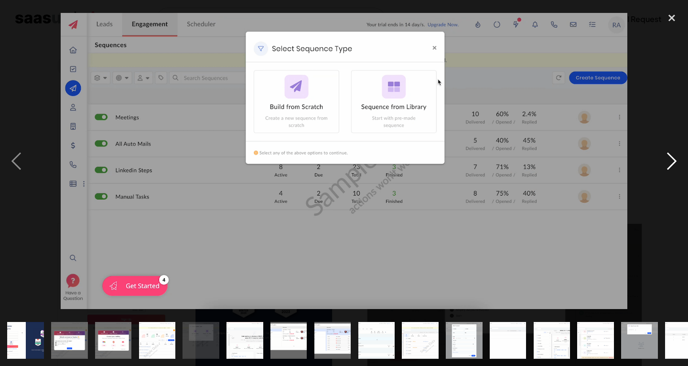
click at [666, 163] on div "next image" at bounding box center [672, 160] width 33 height 307
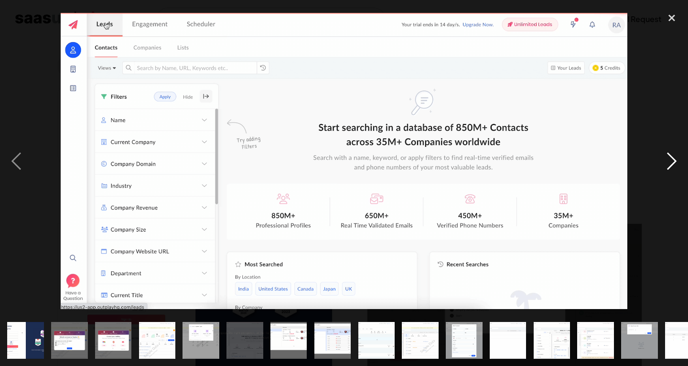
click at [666, 163] on div "next image" at bounding box center [672, 160] width 33 height 307
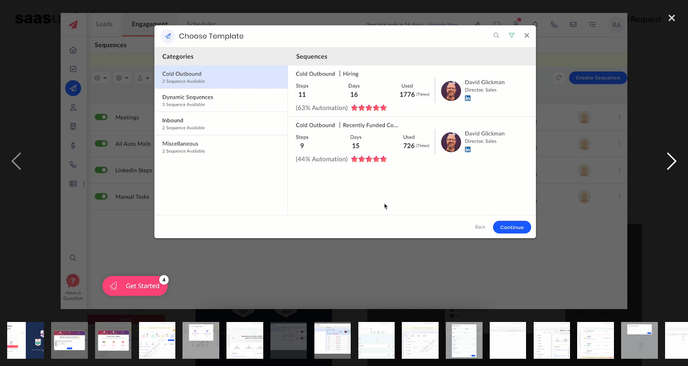
click at [666, 163] on div "next image" at bounding box center [672, 160] width 33 height 307
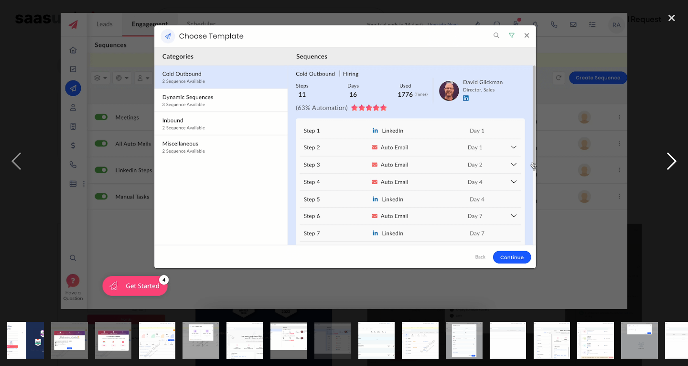
click at [666, 163] on div "next image" at bounding box center [672, 160] width 33 height 307
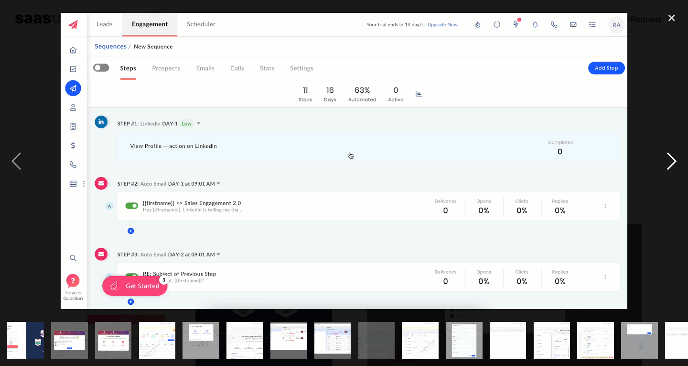
click at [666, 163] on div "next image" at bounding box center [672, 160] width 33 height 307
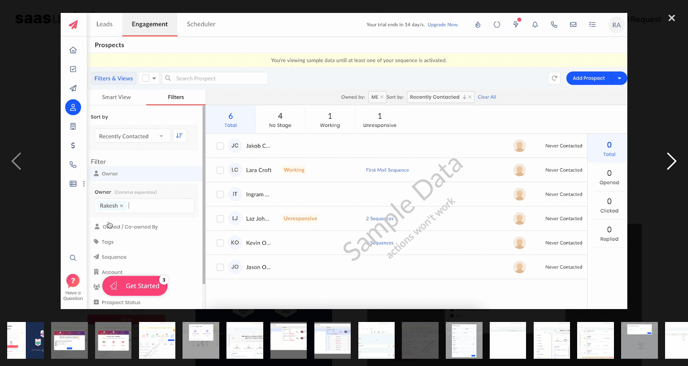
click at [666, 163] on div "next image" at bounding box center [672, 160] width 33 height 307
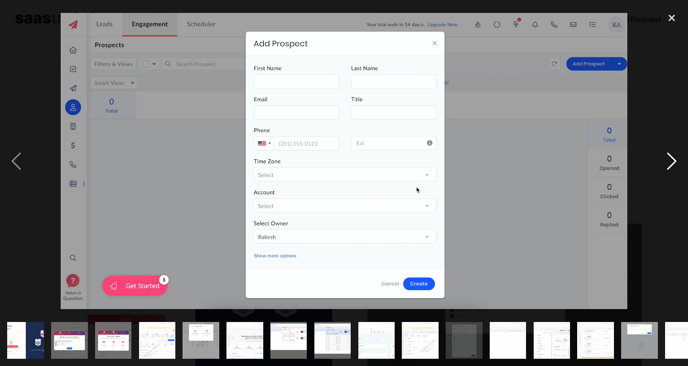
click at [666, 163] on div "next image" at bounding box center [672, 160] width 33 height 307
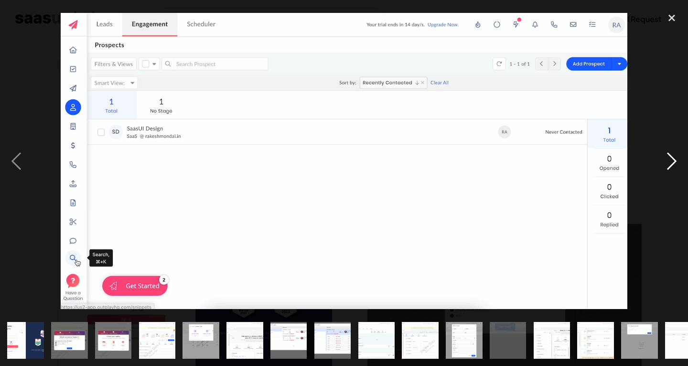
click at [666, 163] on div "next image" at bounding box center [672, 160] width 33 height 307
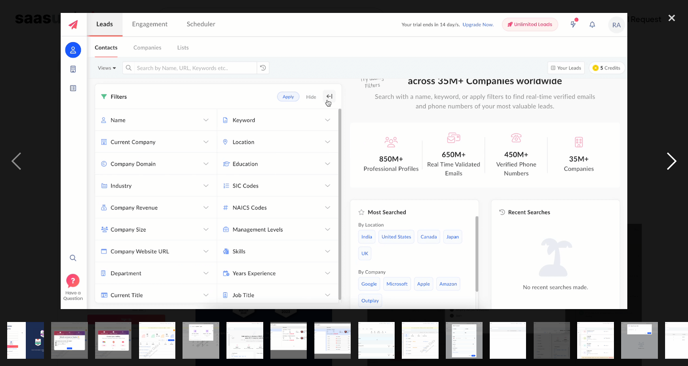
click at [666, 163] on div "next image" at bounding box center [672, 160] width 33 height 307
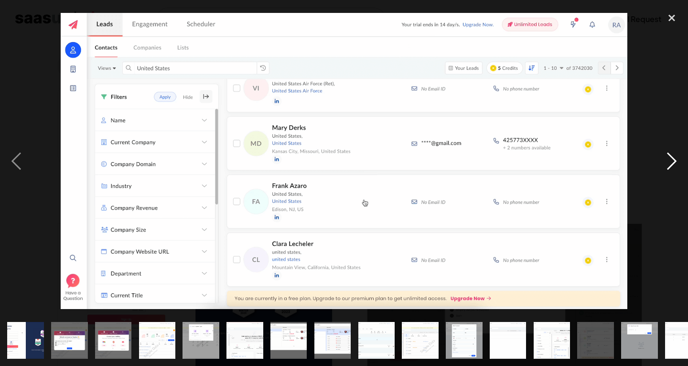
click at [666, 163] on div "next image" at bounding box center [672, 160] width 33 height 307
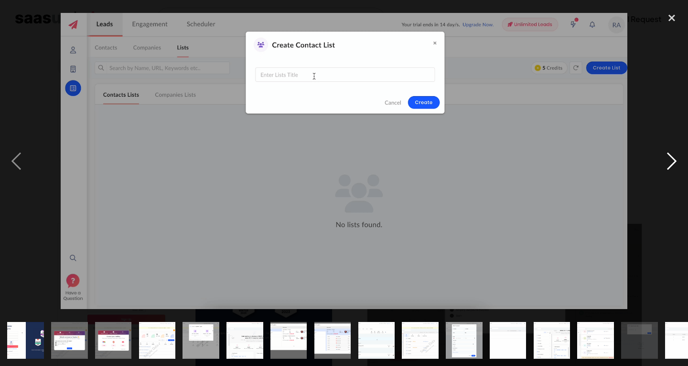
click at [666, 163] on div "next image" at bounding box center [672, 160] width 33 height 307
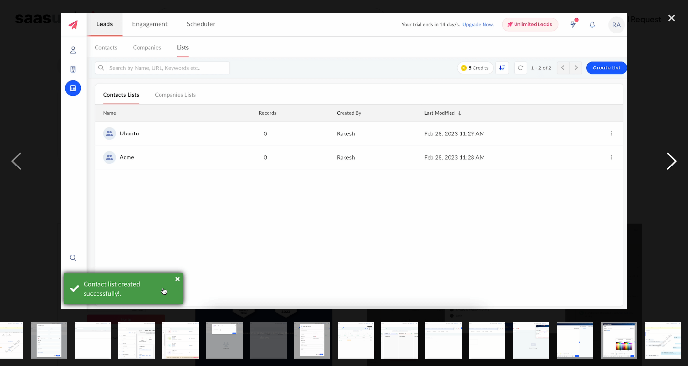
scroll to position [0, 416]
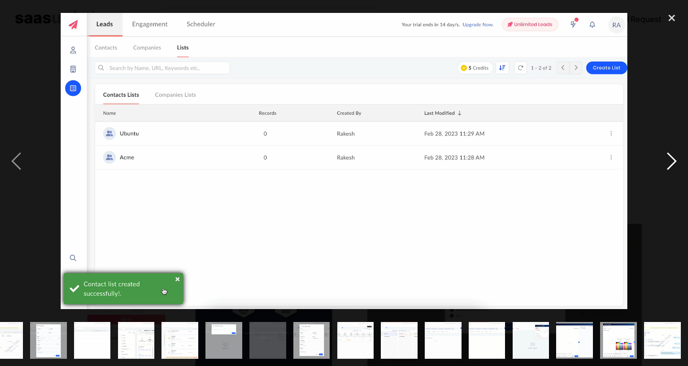
click at [666, 163] on div "next image" at bounding box center [672, 160] width 33 height 307
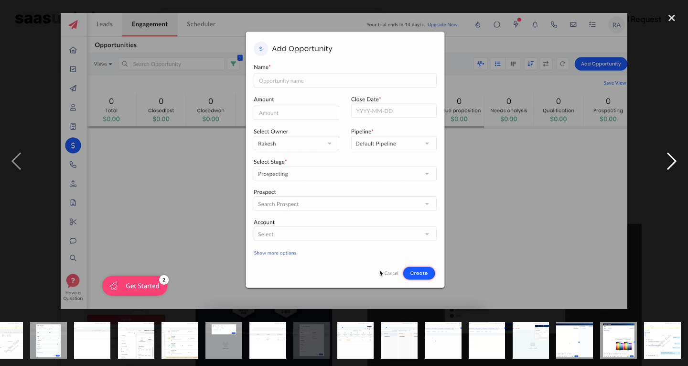
click at [666, 163] on div "next image" at bounding box center [672, 160] width 33 height 307
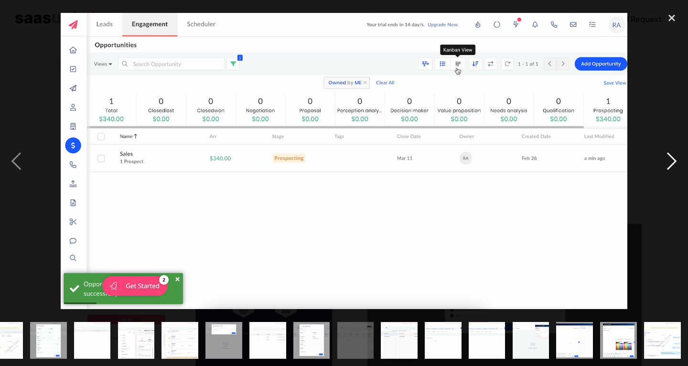
click at [666, 163] on div "next image" at bounding box center [672, 160] width 33 height 307
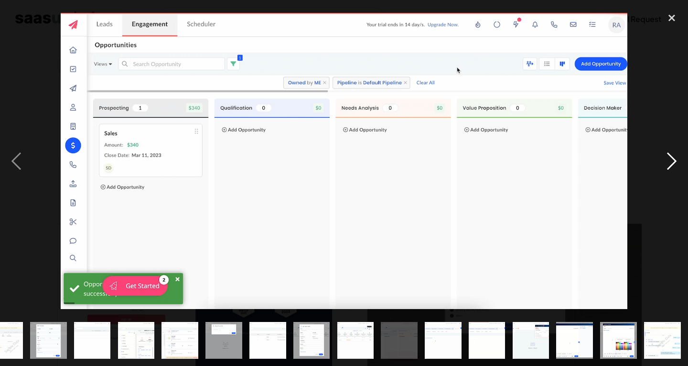
click at [666, 163] on div "next image" at bounding box center [672, 160] width 33 height 307
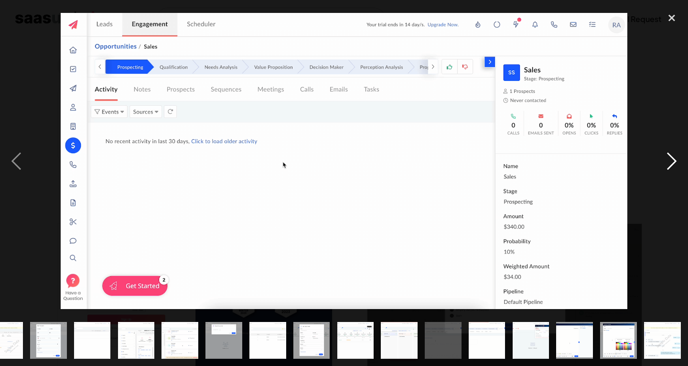
click at [666, 163] on div "next image" at bounding box center [672, 160] width 33 height 307
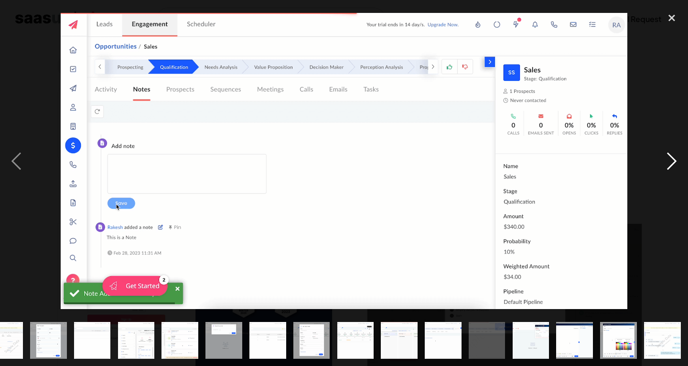
click at [666, 163] on div "next image" at bounding box center [672, 160] width 33 height 307
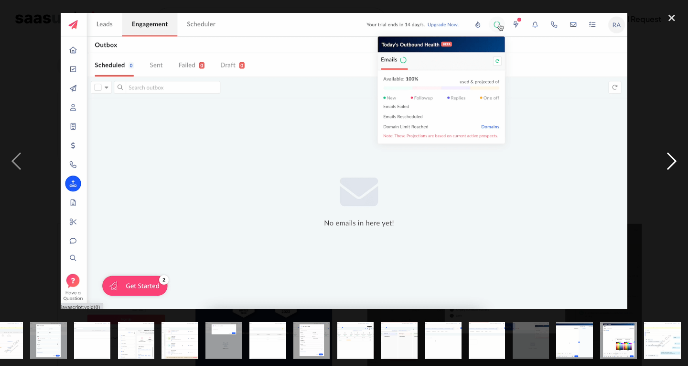
click at [666, 163] on div "next image" at bounding box center [672, 160] width 33 height 307
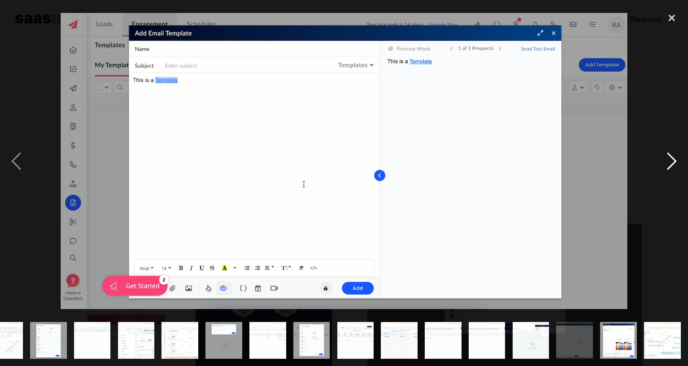
click at [666, 163] on div "next image" at bounding box center [672, 160] width 33 height 307
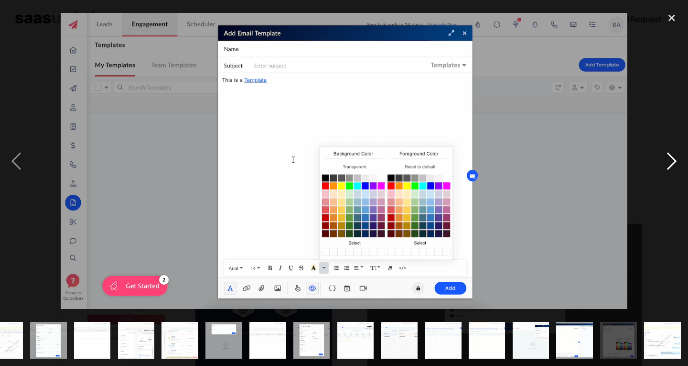
click at [666, 163] on div "next image" at bounding box center [672, 160] width 33 height 307
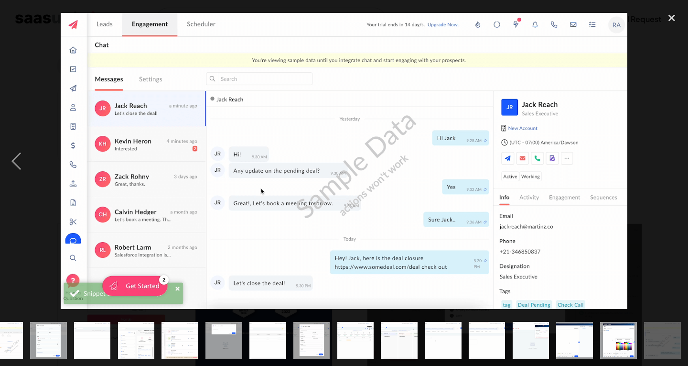
click at [666, 163] on div "next image" at bounding box center [672, 160] width 33 height 307
click at [25, 160] on div "previous image" at bounding box center [16, 160] width 33 height 307
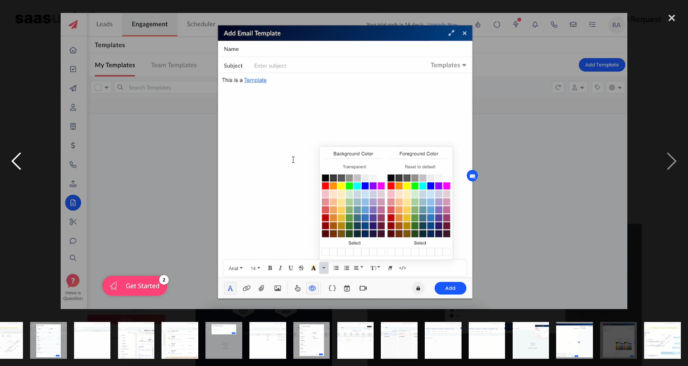
click at [25, 160] on div "previous image" at bounding box center [16, 160] width 33 height 307
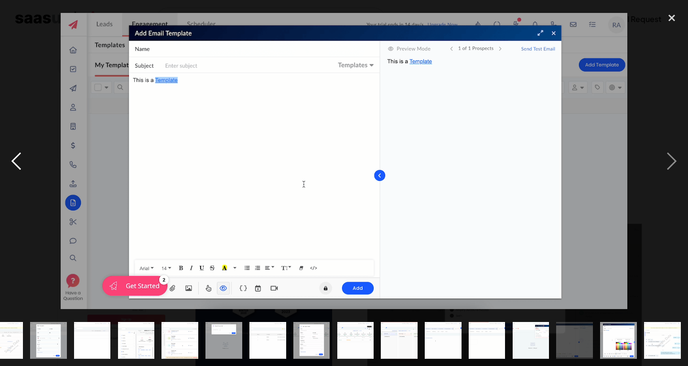
click at [25, 160] on div "previous image" at bounding box center [16, 160] width 33 height 307
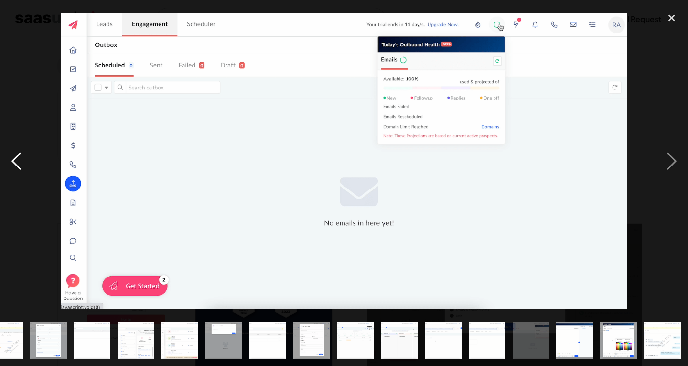
click at [25, 160] on div "previous image" at bounding box center [16, 160] width 33 height 307
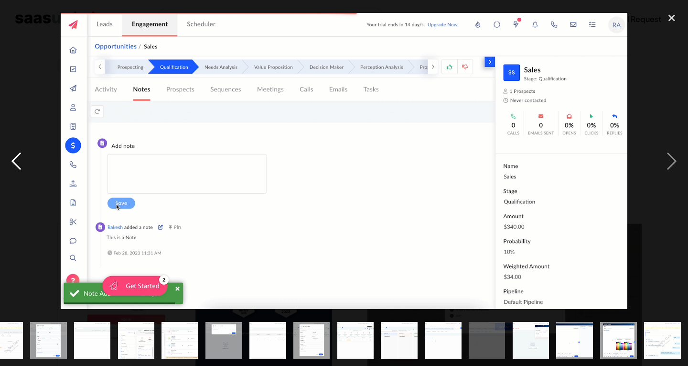
click at [25, 160] on div "previous image" at bounding box center [16, 160] width 33 height 307
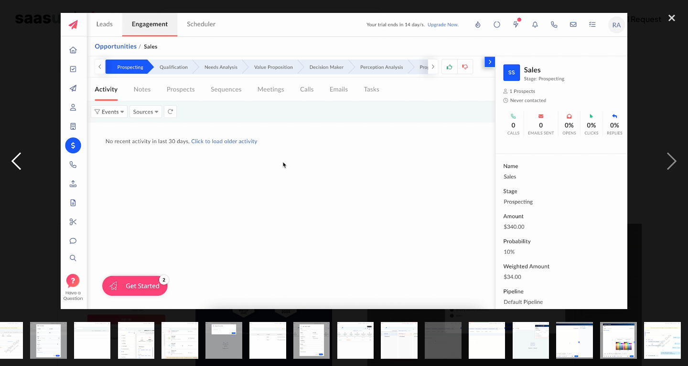
click at [25, 160] on div "previous image" at bounding box center [16, 160] width 33 height 307
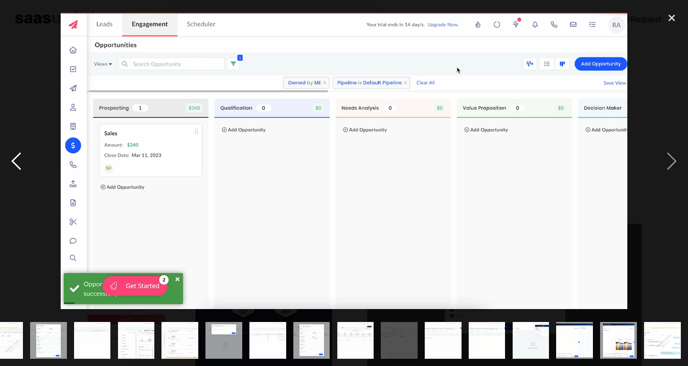
click at [25, 160] on div "previous image" at bounding box center [16, 160] width 33 height 307
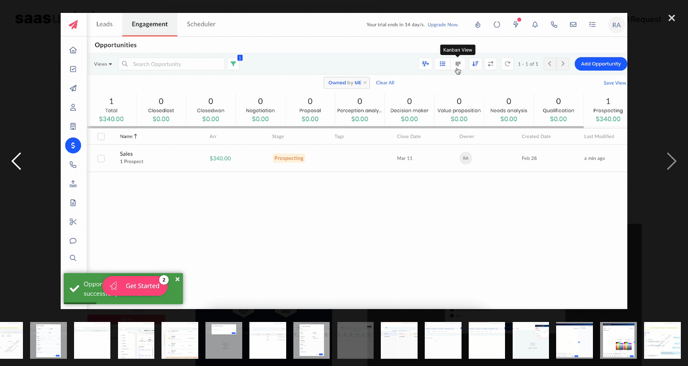
click at [25, 160] on div "previous image" at bounding box center [16, 160] width 33 height 307
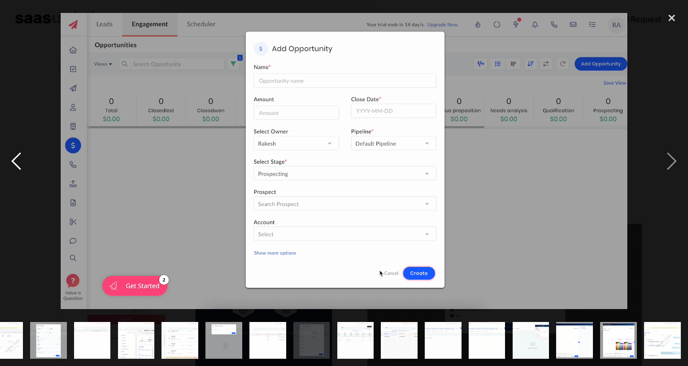
click at [25, 160] on div "previous image" at bounding box center [16, 160] width 33 height 307
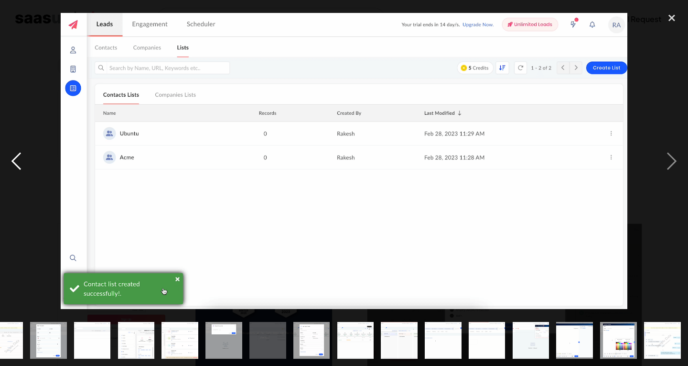
click at [25, 160] on div "previous image" at bounding box center [16, 160] width 33 height 307
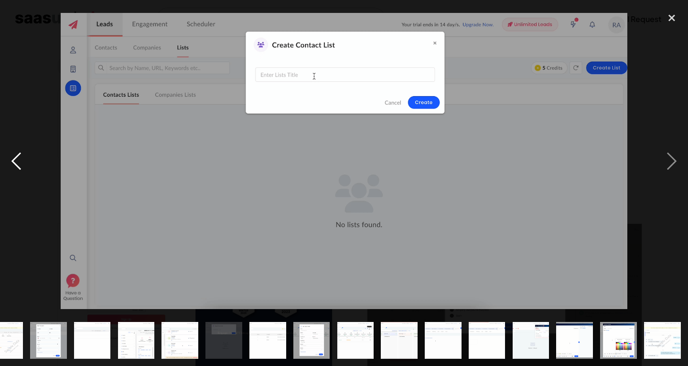
click at [25, 160] on div "previous image" at bounding box center [16, 160] width 33 height 307
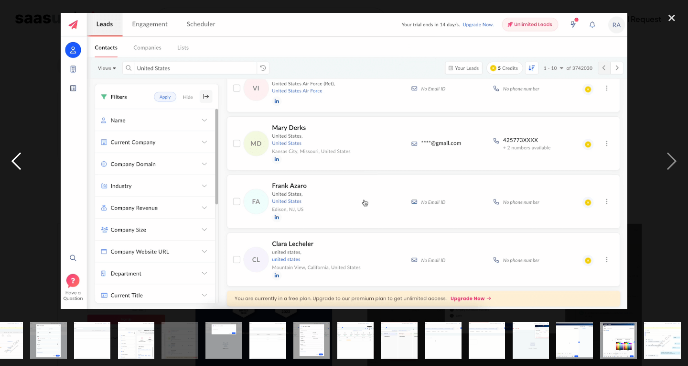
click at [25, 160] on div "previous image" at bounding box center [16, 160] width 33 height 307
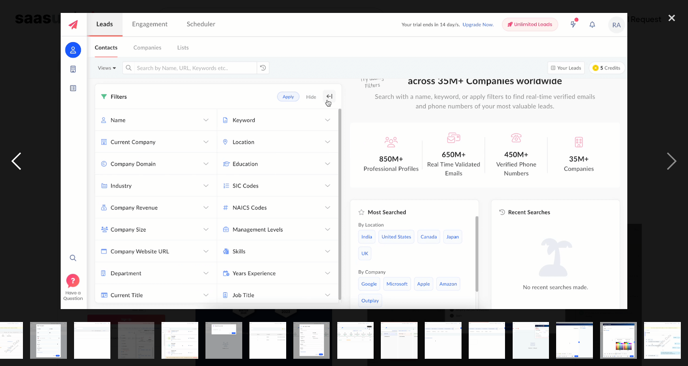
click at [25, 160] on div "previous image" at bounding box center [16, 160] width 33 height 307
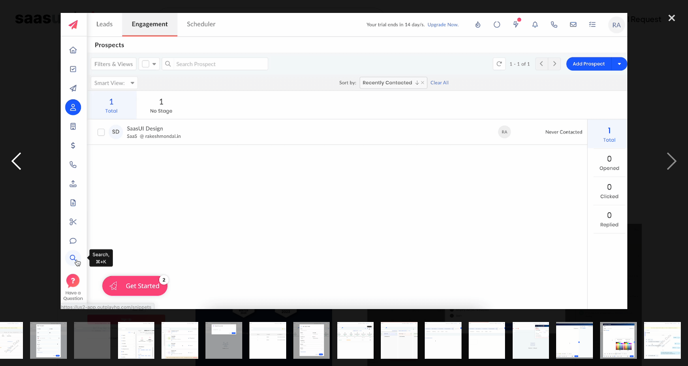
click at [25, 160] on div "previous image" at bounding box center [16, 160] width 33 height 307
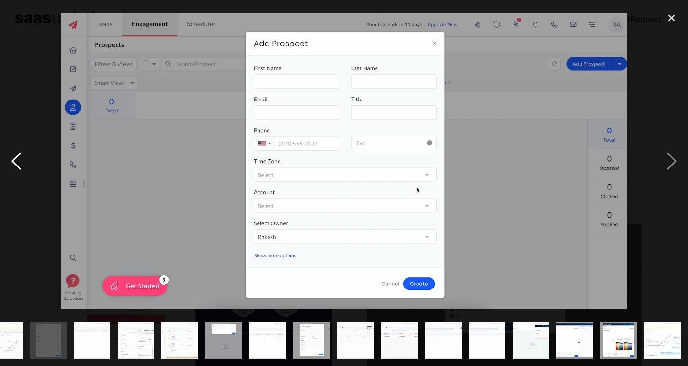
click at [25, 160] on div "previous image" at bounding box center [16, 160] width 33 height 307
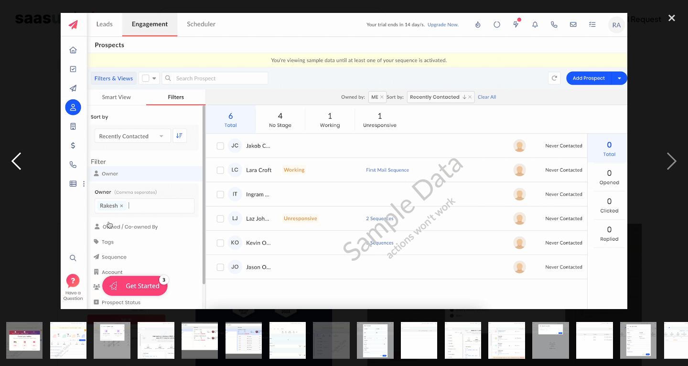
scroll to position [0, 0]
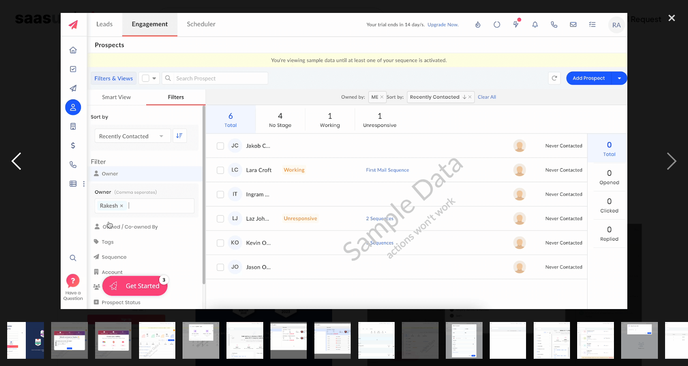
click at [25, 160] on div "previous image" at bounding box center [16, 160] width 33 height 307
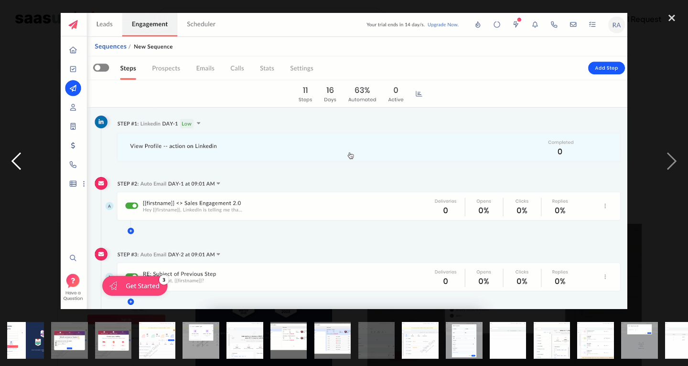
click at [25, 160] on div "previous image" at bounding box center [16, 160] width 33 height 307
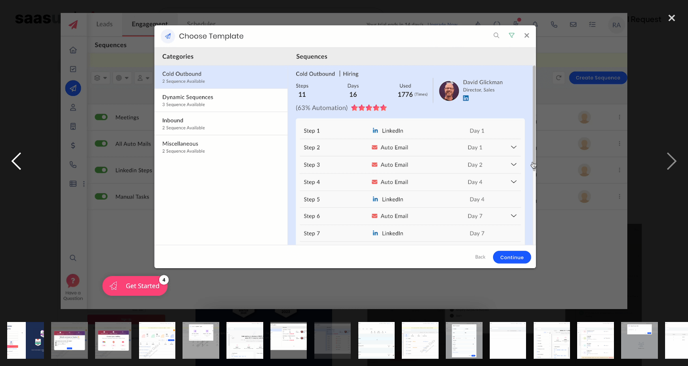
click at [25, 160] on div "previous image" at bounding box center [16, 160] width 33 height 307
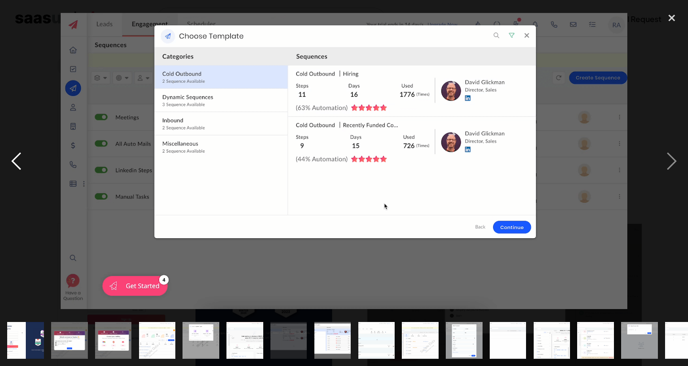
click at [25, 160] on div "previous image" at bounding box center [16, 160] width 33 height 307
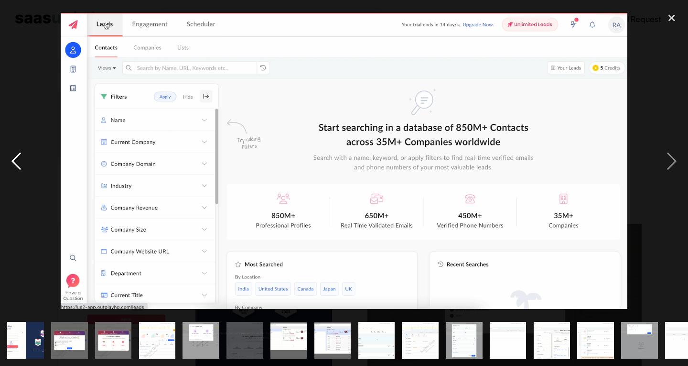
click at [25, 160] on div "previous image" at bounding box center [16, 160] width 33 height 307
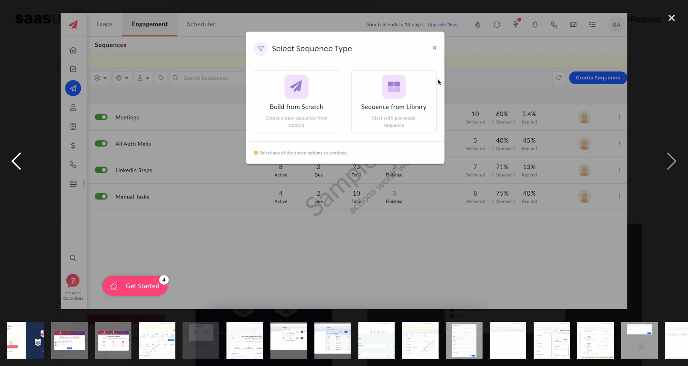
click at [25, 160] on div "previous image" at bounding box center [16, 160] width 33 height 307
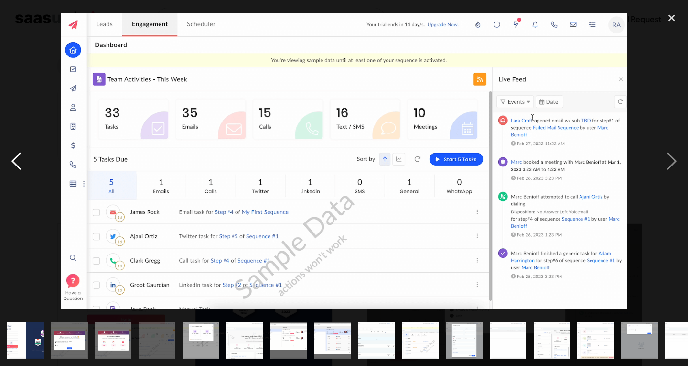
click at [25, 160] on div "previous image" at bounding box center [16, 160] width 33 height 307
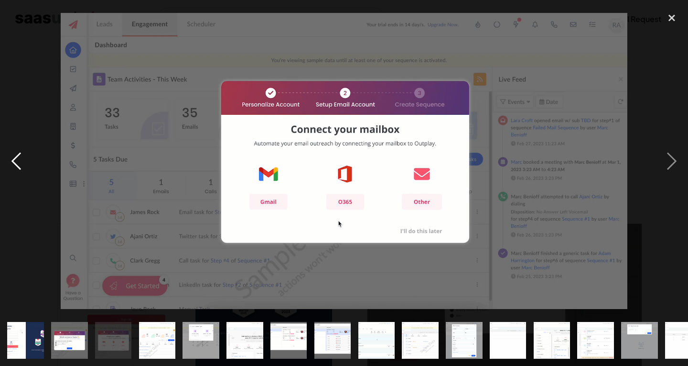
click at [25, 160] on div "previous image" at bounding box center [16, 160] width 33 height 307
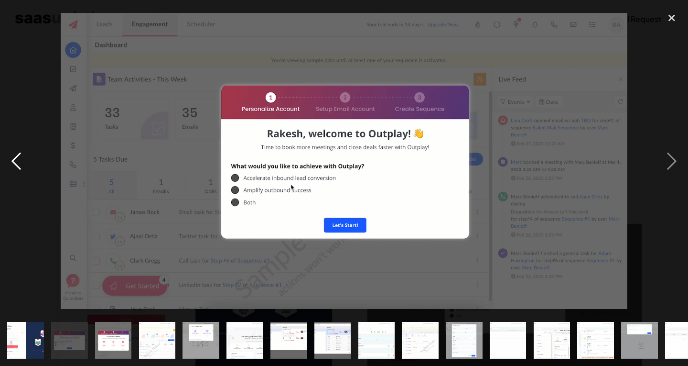
click at [25, 160] on div "previous image" at bounding box center [16, 160] width 33 height 307
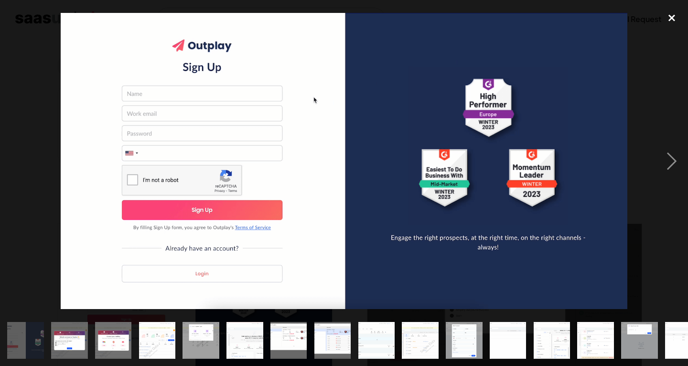
click at [676, 16] on div "close lightbox" at bounding box center [672, 17] width 33 height 21
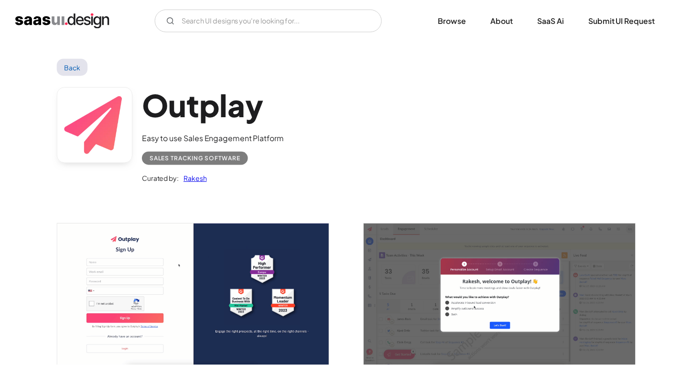
scroll to position [1, 0]
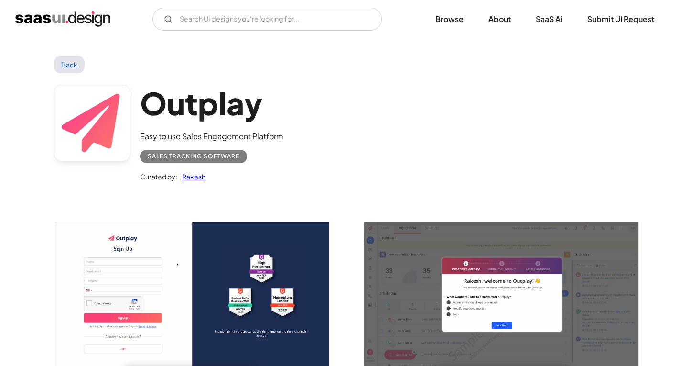
click at [77, 58] on link "Back" at bounding box center [69, 64] width 31 height 17
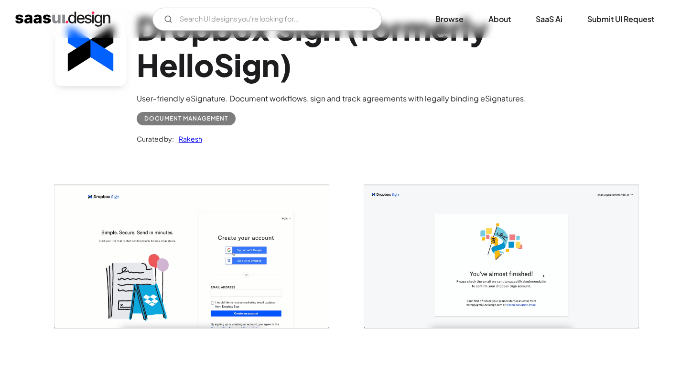
scroll to position [143, 0]
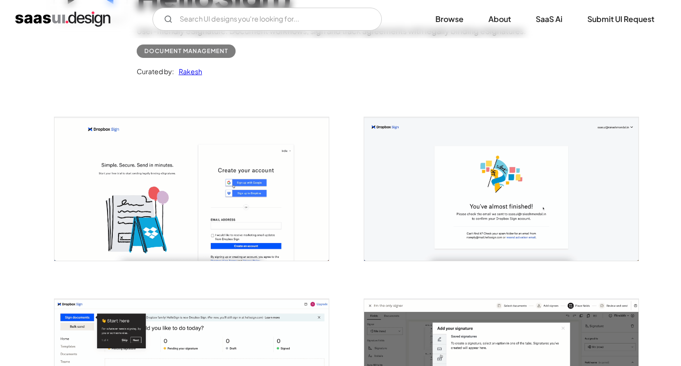
click at [252, 201] on img "open lightbox" at bounding box center [192, 188] width 274 height 143
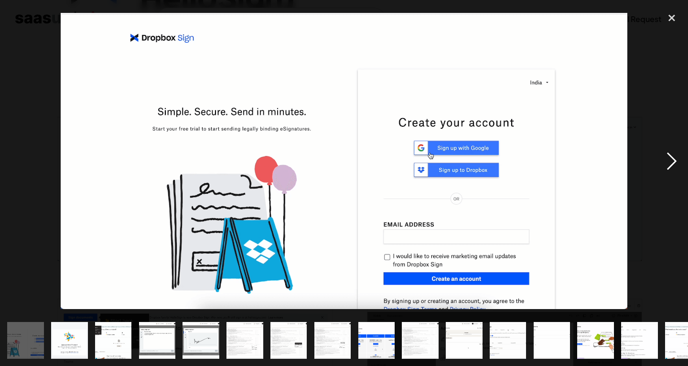
click at [681, 158] on div "next image" at bounding box center [672, 160] width 33 height 307
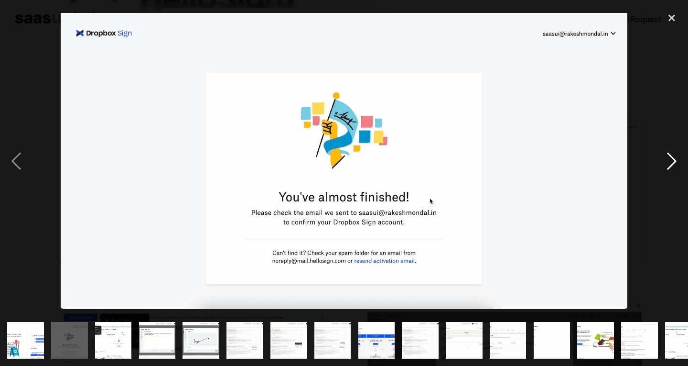
click at [669, 158] on div "next image" at bounding box center [672, 160] width 33 height 307
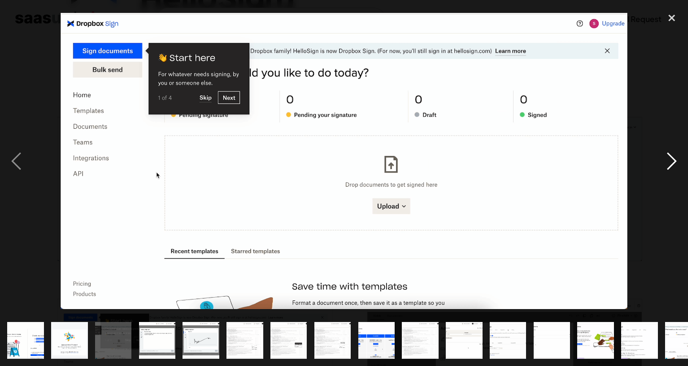
click at [669, 158] on div "next image" at bounding box center [672, 160] width 33 height 307
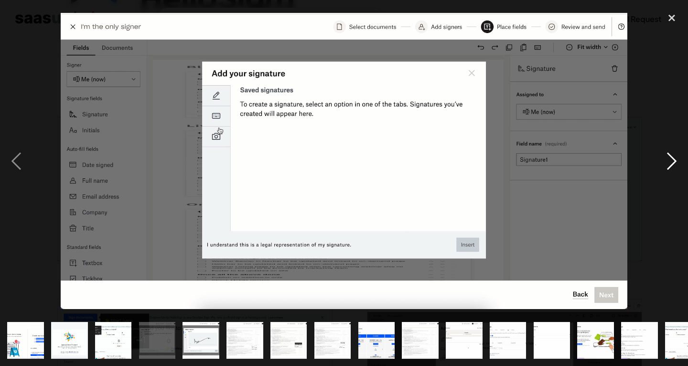
click at [669, 158] on div "next image" at bounding box center [672, 160] width 33 height 307
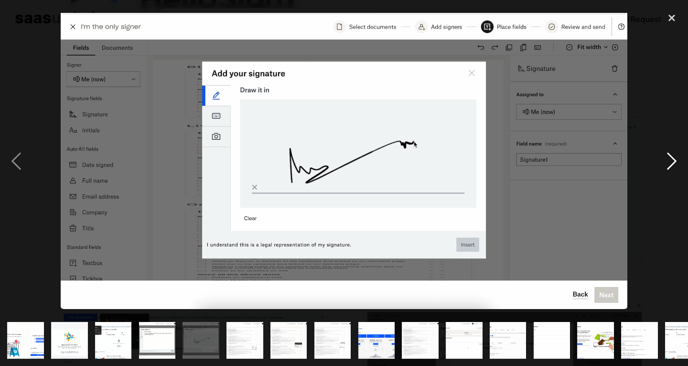
click at [669, 158] on div "next image" at bounding box center [672, 160] width 33 height 307
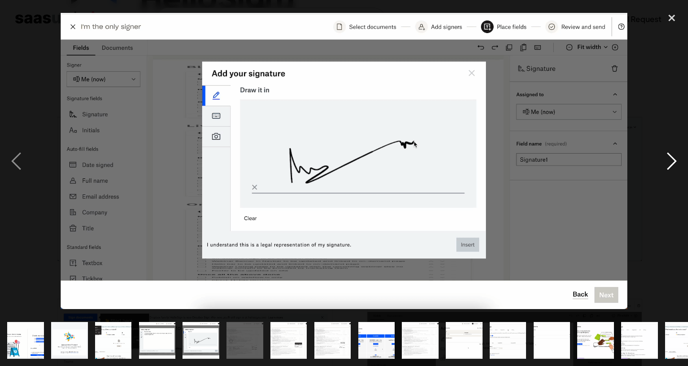
click at [669, 158] on div "next image" at bounding box center [672, 160] width 33 height 307
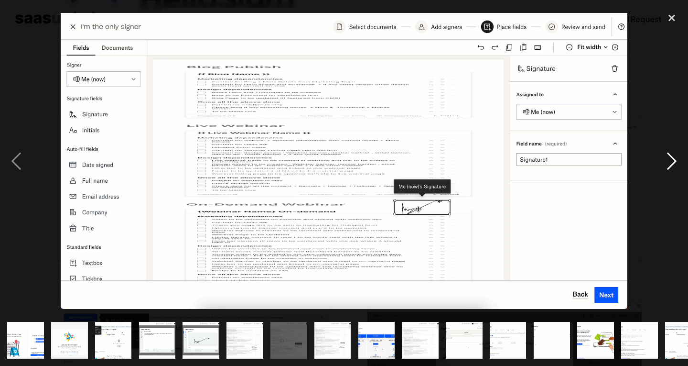
click at [668, 158] on div "next image" at bounding box center [672, 160] width 33 height 307
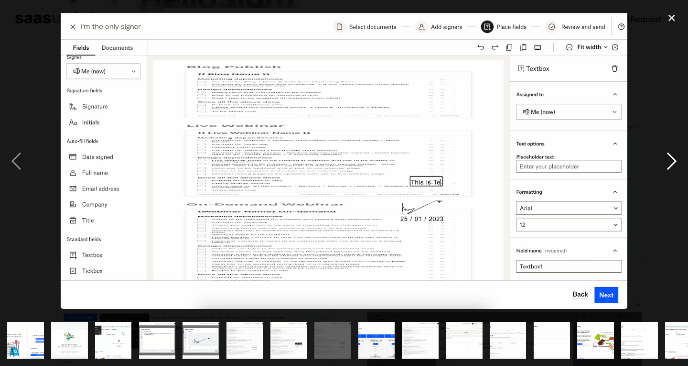
click at [667, 159] on div "next image" at bounding box center [672, 160] width 33 height 307
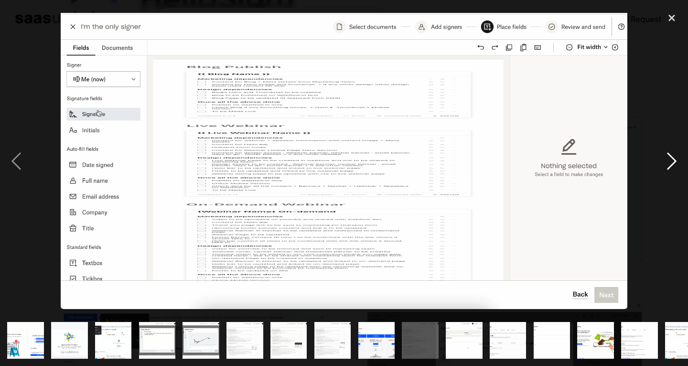
click at [667, 159] on div "next image" at bounding box center [672, 160] width 33 height 307
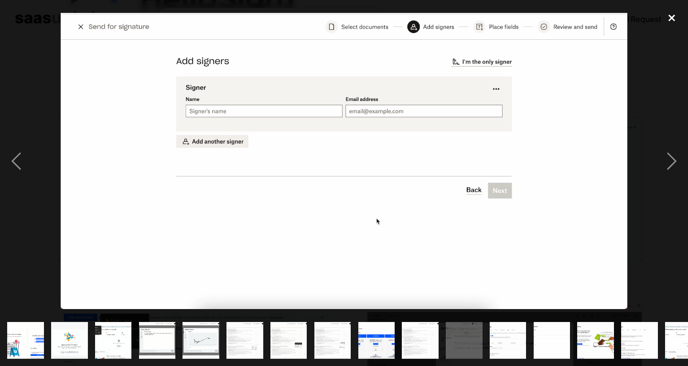
click at [670, 23] on div "close lightbox" at bounding box center [672, 17] width 33 height 21
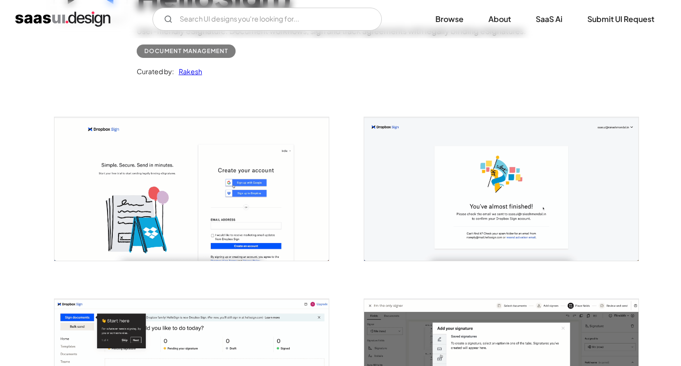
scroll to position [0, 0]
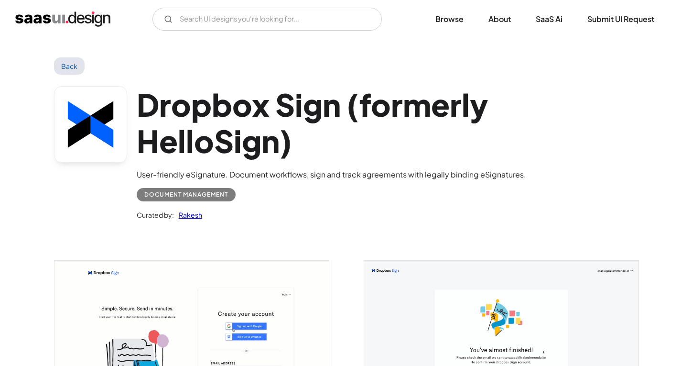
click at [70, 65] on link "Back" at bounding box center [69, 65] width 31 height 17
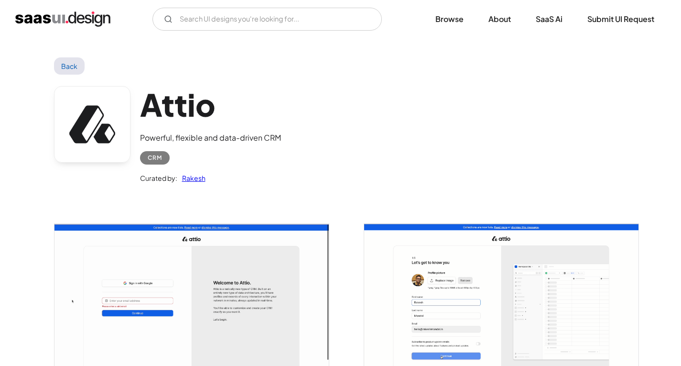
click at [57, 70] on link "Back" at bounding box center [69, 65] width 31 height 17
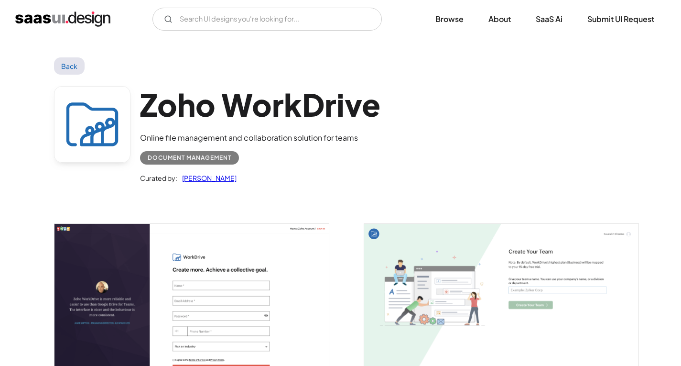
scroll to position [48, 0]
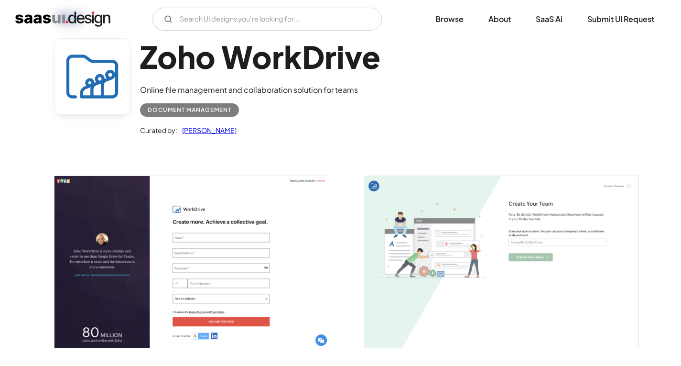
click at [218, 240] on img "open lightbox" at bounding box center [192, 262] width 274 height 172
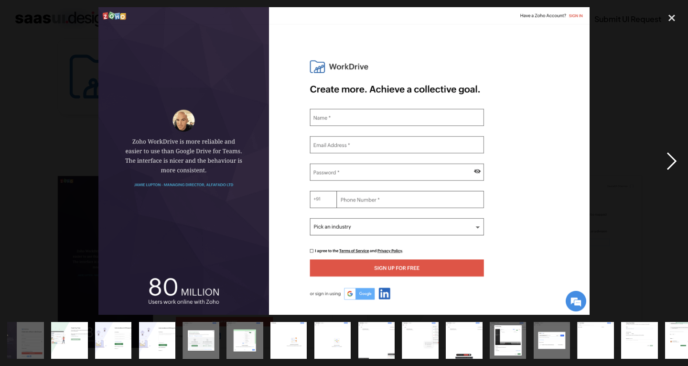
click at [677, 165] on div "next image" at bounding box center [672, 160] width 33 height 307
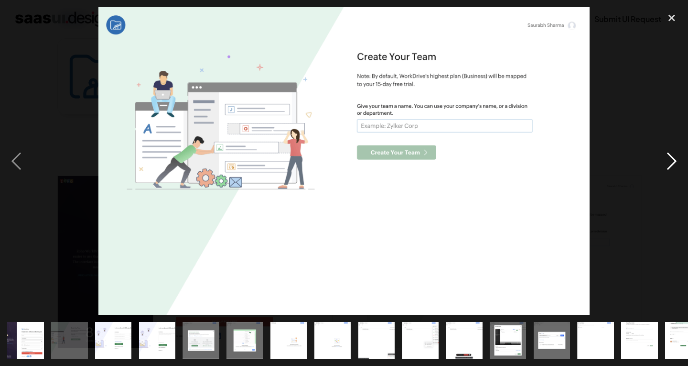
click at [676, 165] on div "next image" at bounding box center [672, 160] width 33 height 307
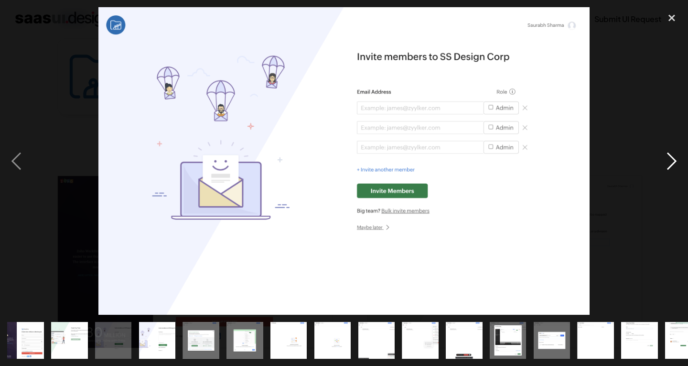
click at [676, 165] on div "next image" at bounding box center [672, 160] width 33 height 307
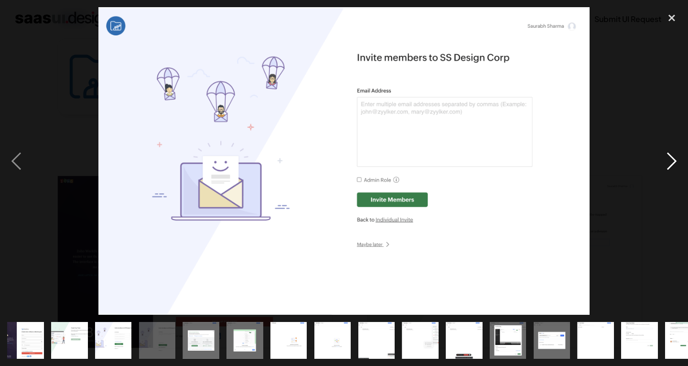
click at [676, 165] on div "next image" at bounding box center [672, 160] width 33 height 307
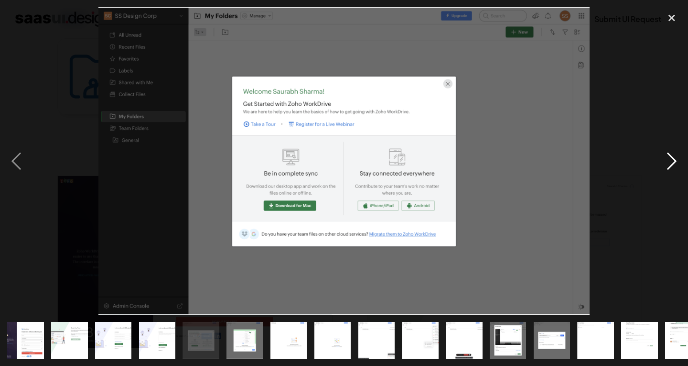
click at [676, 165] on div "next image" at bounding box center [672, 160] width 33 height 307
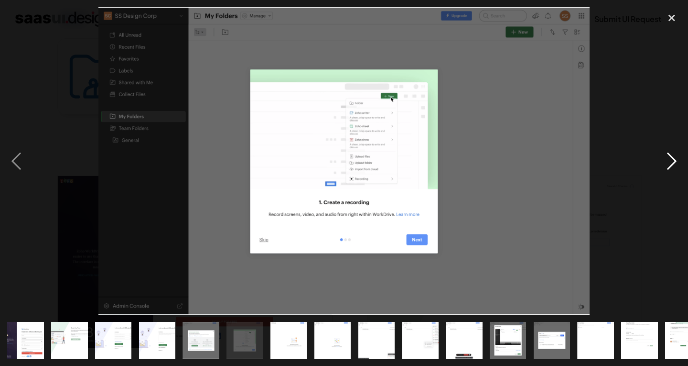
click at [676, 165] on div "next image" at bounding box center [672, 160] width 33 height 307
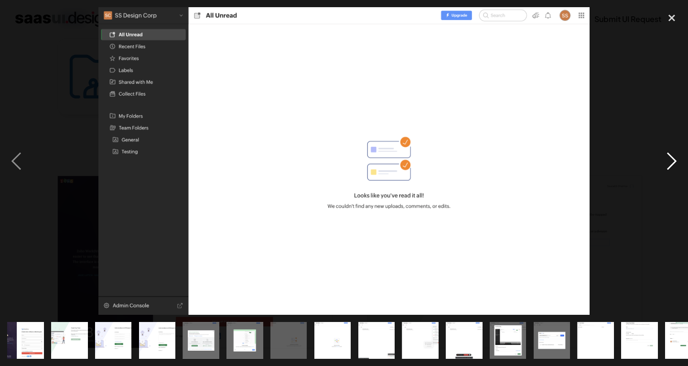
click at [676, 165] on div "next image" at bounding box center [672, 160] width 33 height 307
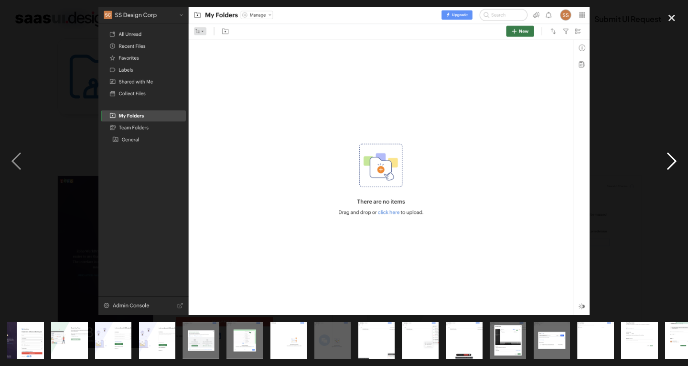
click at [676, 165] on div "next image" at bounding box center [672, 160] width 33 height 307
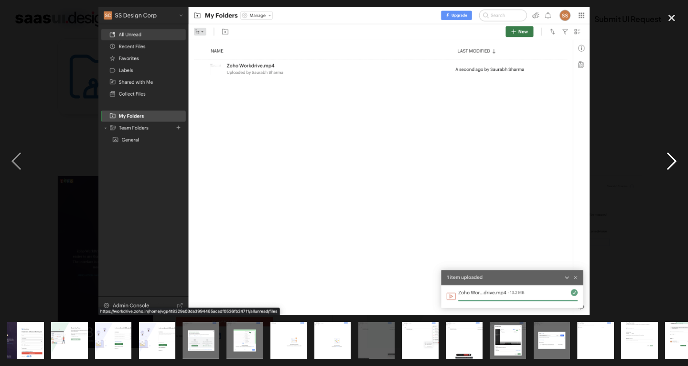
click at [676, 165] on div "next image" at bounding box center [672, 160] width 33 height 307
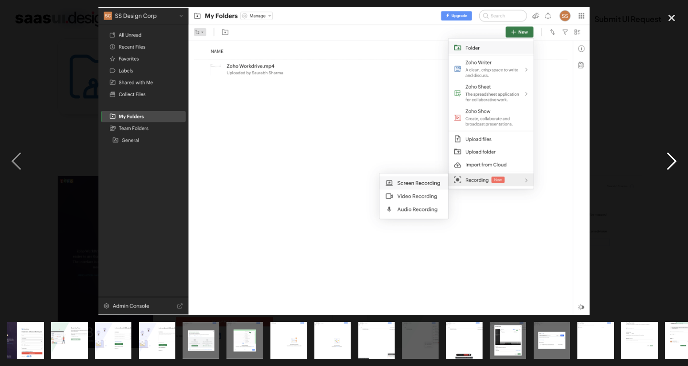
click at [676, 165] on div "next image" at bounding box center [672, 160] width 33 height 307
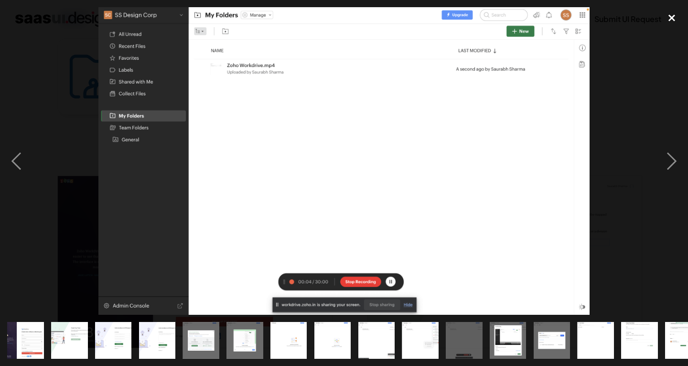
click at [674, 26] on div "close lightbox" at bounding box center [672, 17] width 33 height 21
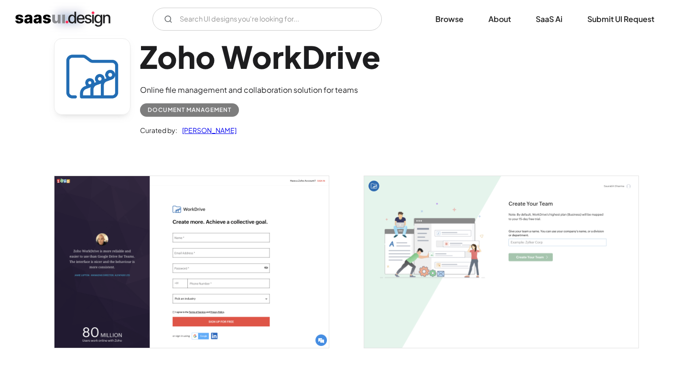
scroll to position [0, 0]
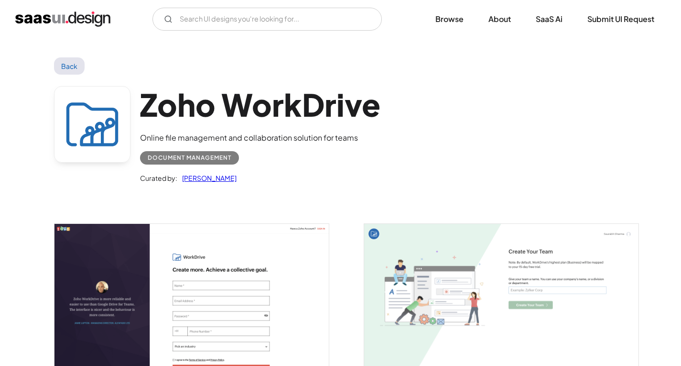
click at [76, 73] on link "Back" at bounding box center [69, 65] width 31 height 17
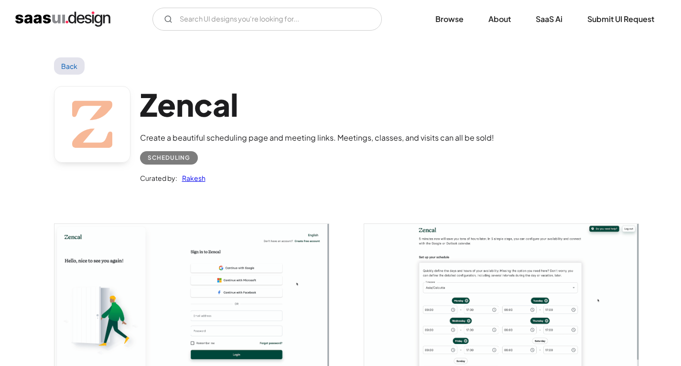
click at [227, 275] on img "open lightbox" at bounding box center [192, 300] width 274 height 152
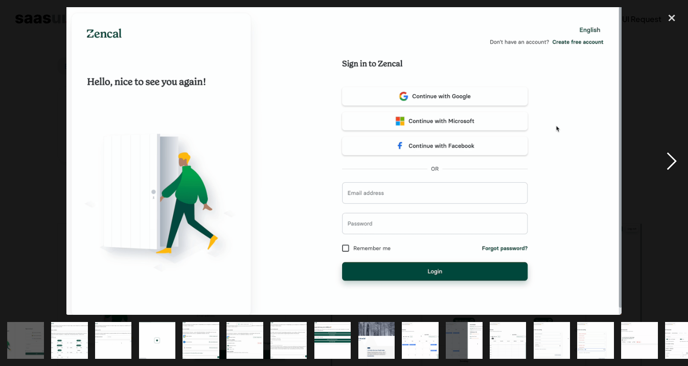
click at [673, 166] on div "next image" at bounding box center [672, 160] width 33 height 307
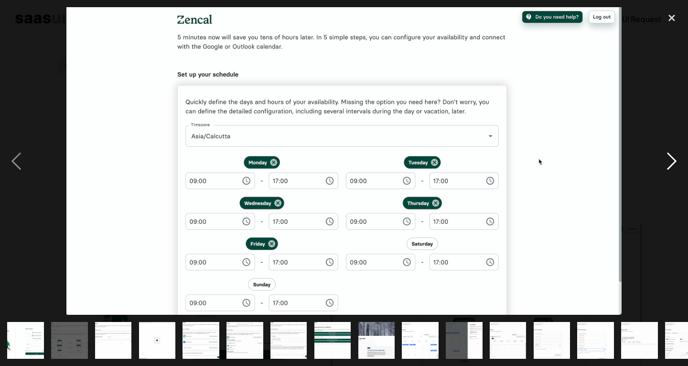
click at [673, 166] on div "next image" at bounding box center [672, 160] width 33 height 307
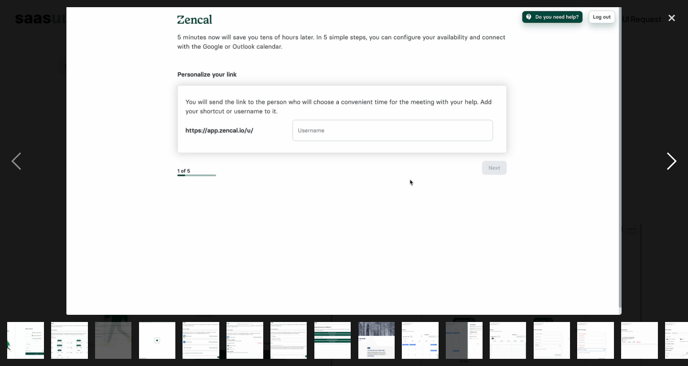
click at [673, 166] on div "next image" at bounding box center [672, 160] width 33 height 307
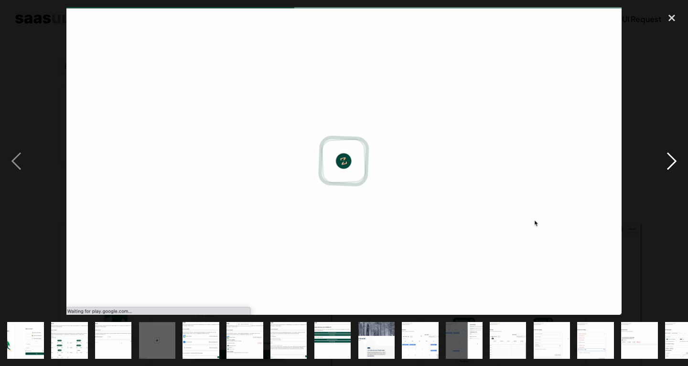
click at [673, 166] on div "next image" at bounding box center [672, 160] width 33 height 307
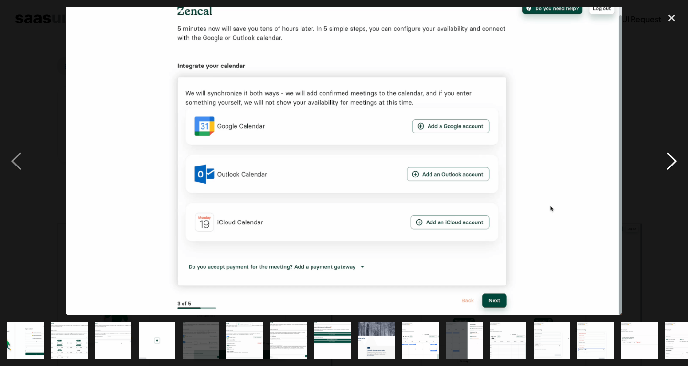
click at [673, 166] on div "next image" at bounding box center [672, 160] width 33 height 307
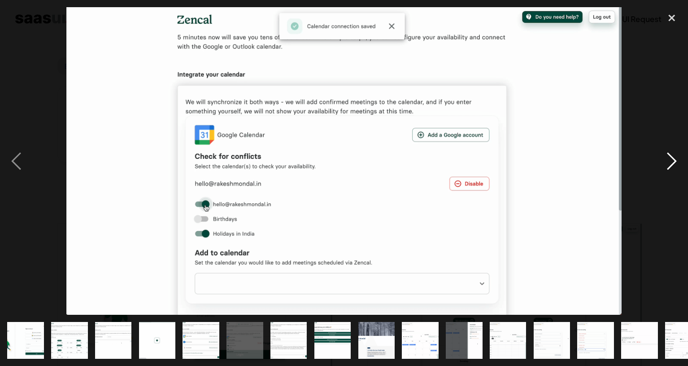
click at [673, 166] on div "next image" at bounding box center [672, 160] width 33 height 307
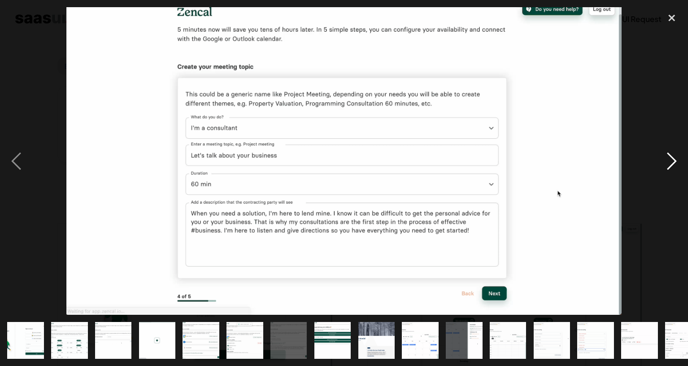
click at [673, 166] on div "next image" at bounding box center [672, 160] width 33 height 307
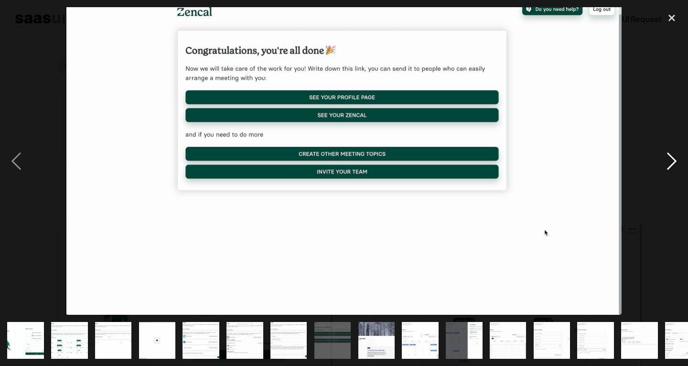
click at [672, 160] on div "next image" at bounding box center [672, 160] width 33 height 307
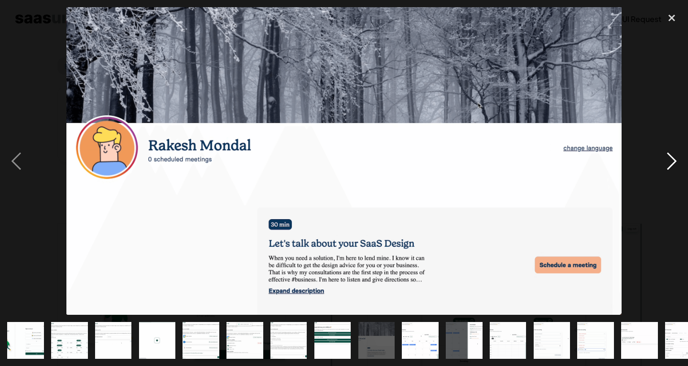
click at [672, 160] on div "next image" at bounding box center [672, 160] width 33 height 307
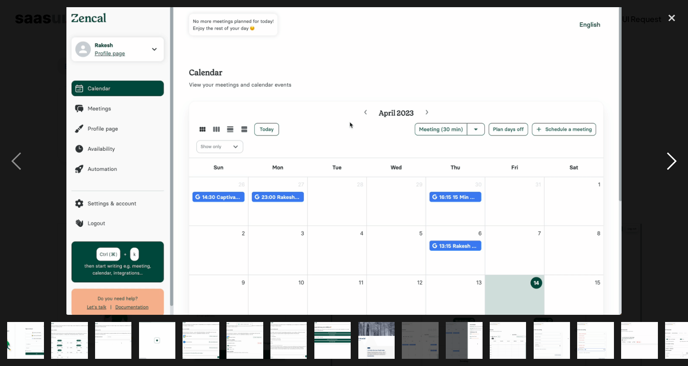
click at [672, 160] on div "next image" at bounding box center [672, 160] width 33 height 307
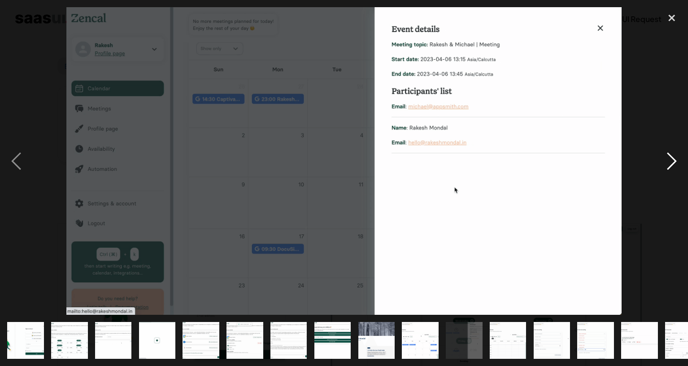
click at [672, 160] on div "next image" at bounding box center [672, 160] width 33 height 307
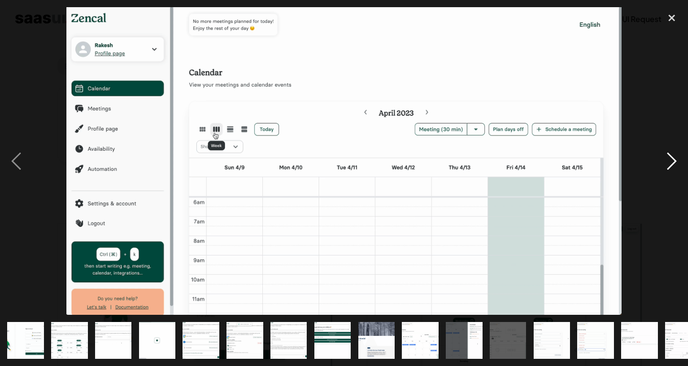
click at [672, 160] on div "next image" at bounding box center [672, 160] width 33 height 307
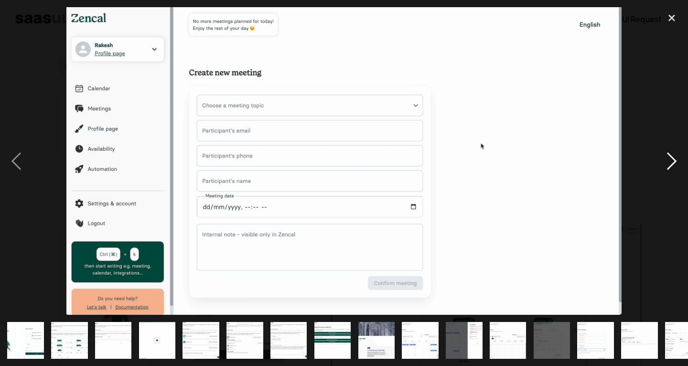
click at [672, 160] on div "next image" at bounding box center [672, 160] width 33 height 307
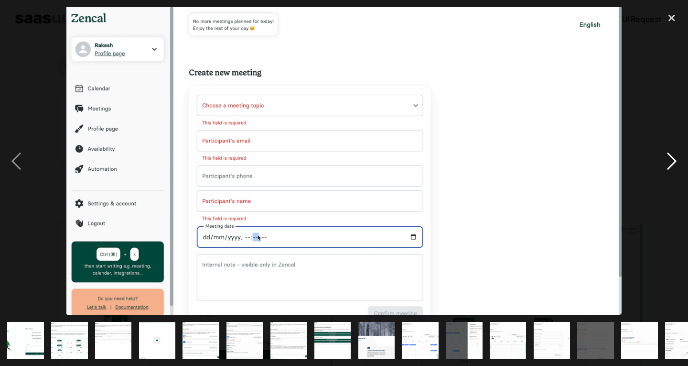
click at [672, 160] on div "next image" at bounding box center [672, 160] width 33 height 307
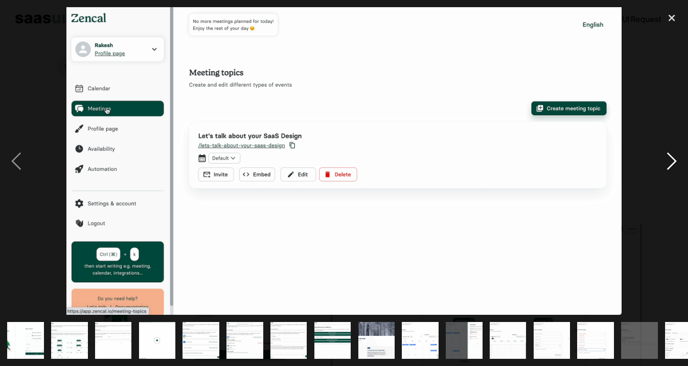
click at [672, 160] on div "next image" at bounding box center [672, 160] width 33 height 307
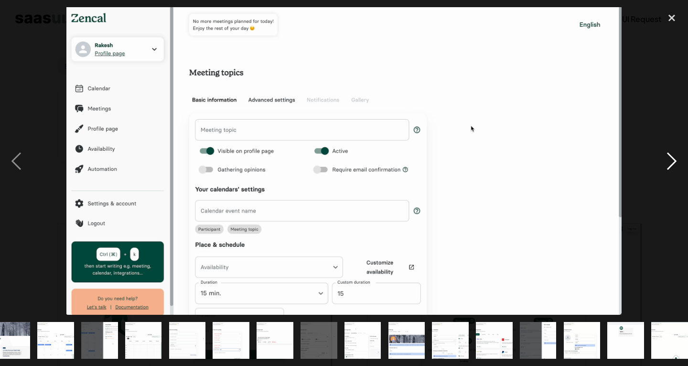
click at [672, 160] on div "next image" at bounding box center [672, 160] width 33 height 307
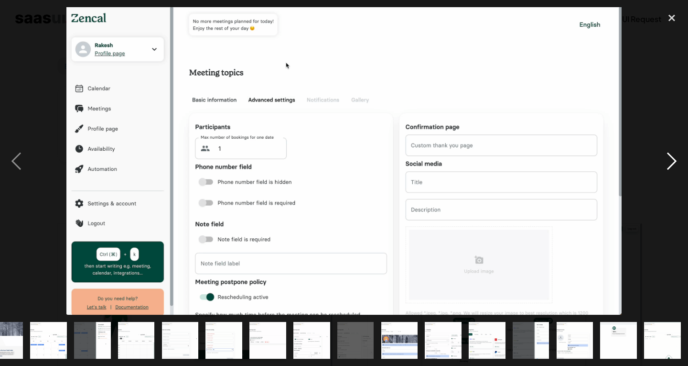
scroll to position [0, 372]
click at [672, 160] on div "next image" at bounding box center [672, 160] width 33 height 307
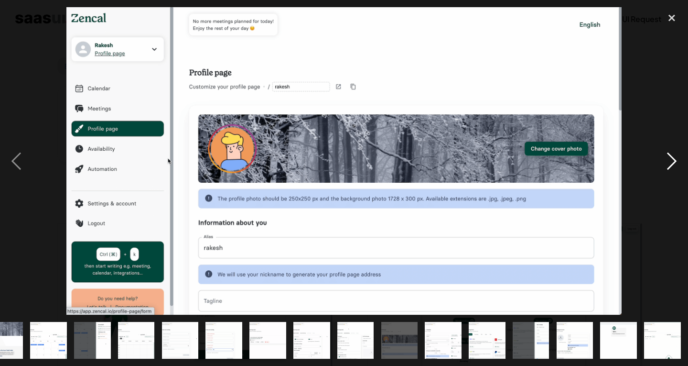
click at [672, 160] on div "next image" at bounding box center [672, 160] width 33 height 307
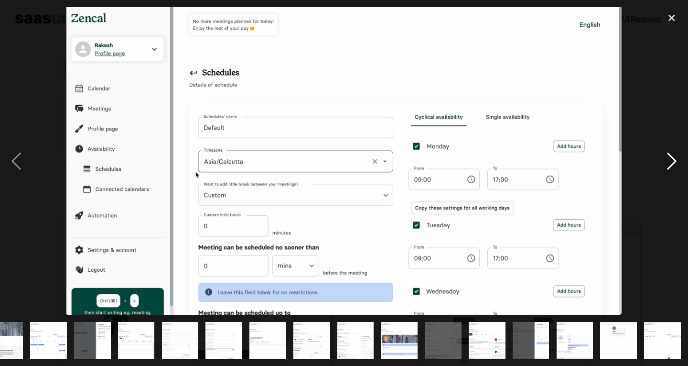
click at [672, 160] on div "next image" at bounding box center [672, 160] width 33 height 307
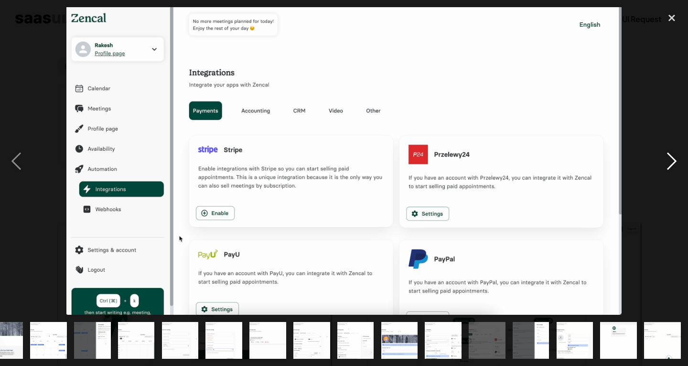
click at [672, 160] on div "next image" at bounding box center [672, 160] width 33 height 307
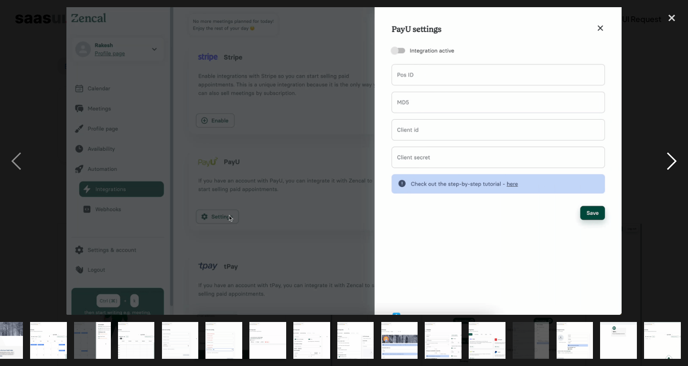
click at [672, 160] on div "next image" at bounding box center [672, 160] width 33 height 307
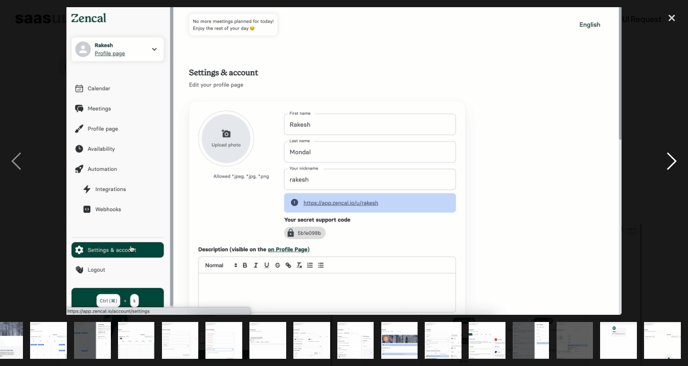
click at [672, 160] on div "next image" at bounding box center [672, 160] width 33 height 307
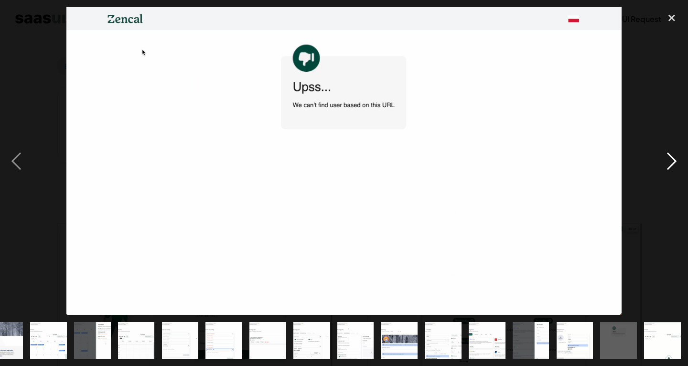
click at [672, 160] on div "next image" at bounding box center [672, 160] width 33 height 307
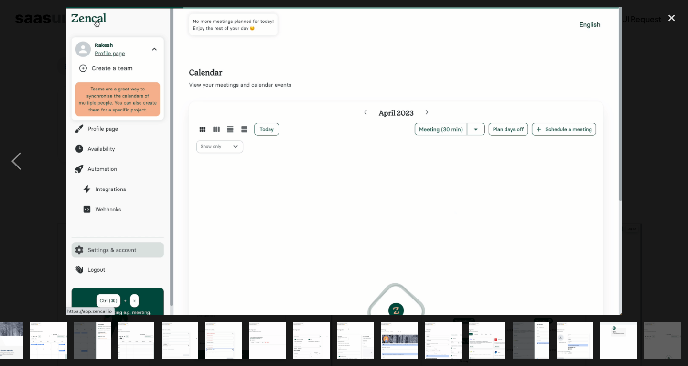
click at [672, 160] on div "next image" at bounding box center [672, 160] width 33 height 307
click at [666, 15] on div "close lightbox" at bounding box center [672, 17] width 33 height 21
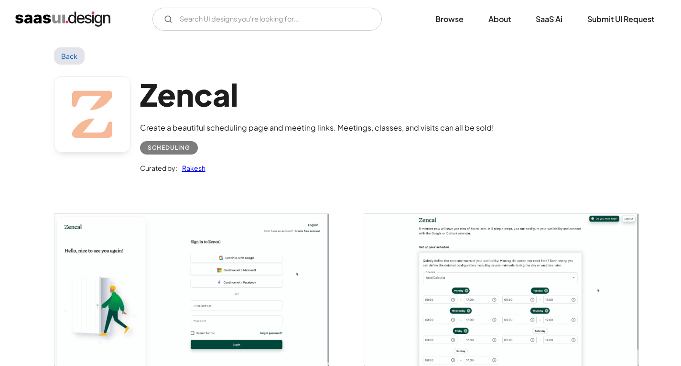
scroll to position [0, 0]
click at [61, 61] on link "Back" at bounding box center [69, 55] width 31 height 17
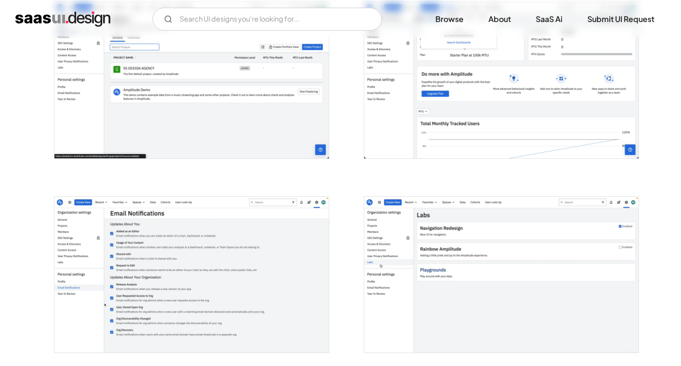
scroll to position [1195, 0]
